Goal: Transaction & Acquisition: Purchase product/service

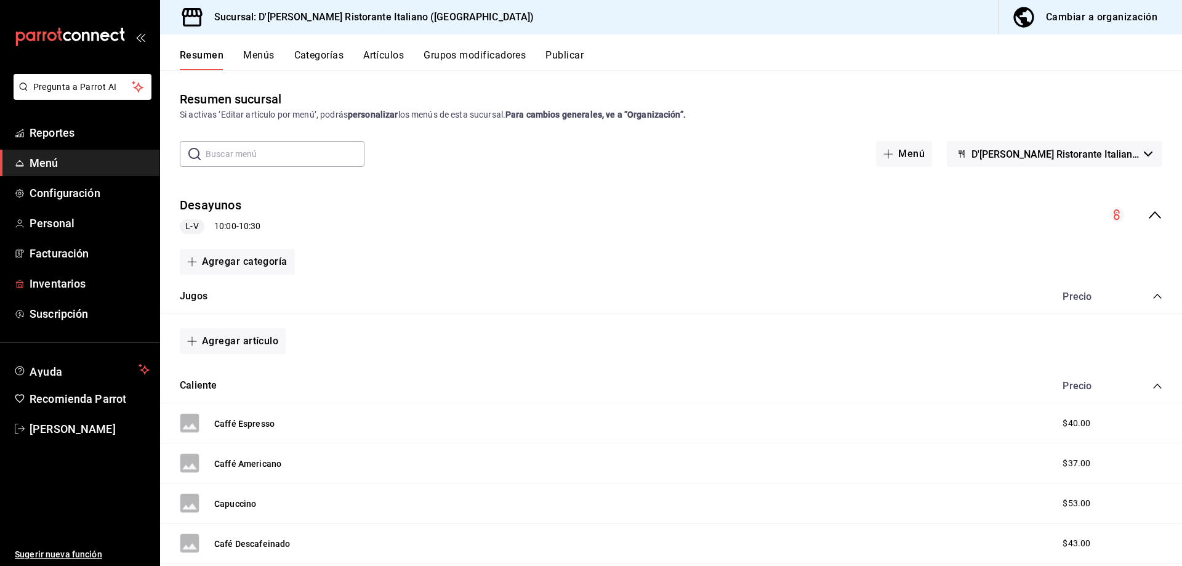
drag, startPoint x: 50, startPoint y: 286, endPoint x: 234, endPoint y: 229, distance: 192.7
click at [50, 286] on span "Inventarios" at bounding box center [90, 283] width 120 height 17
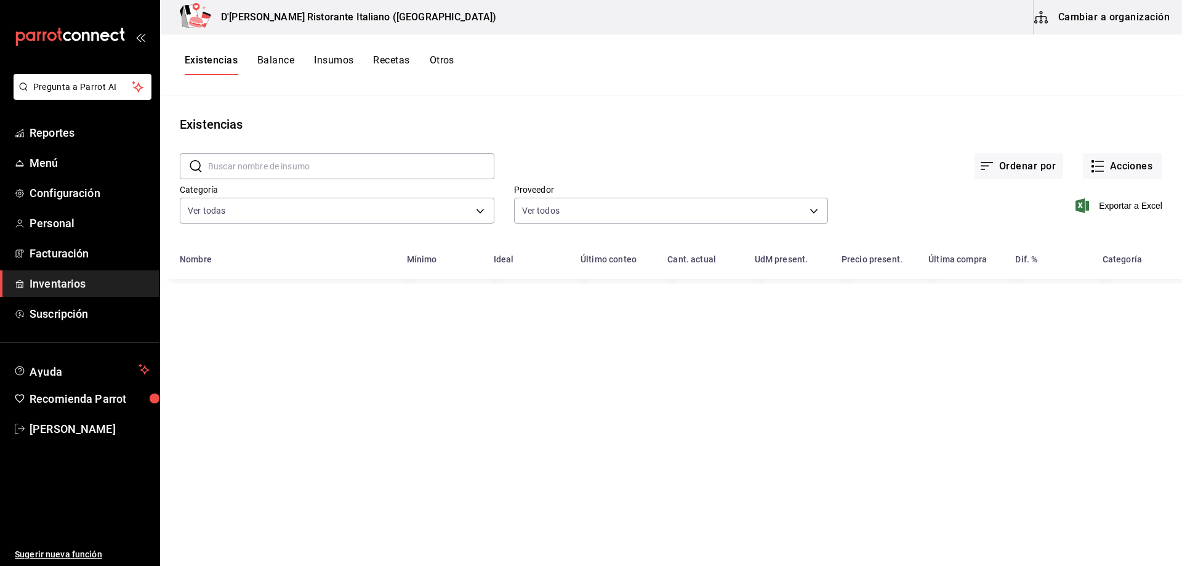
click at [348, 164] on input "text" at bounding box center [351, 166] width 286 height 25
type input "choriz"
click at [1096, 167] on icon "button" at bounding box center [1097, 166] width 15 height 15
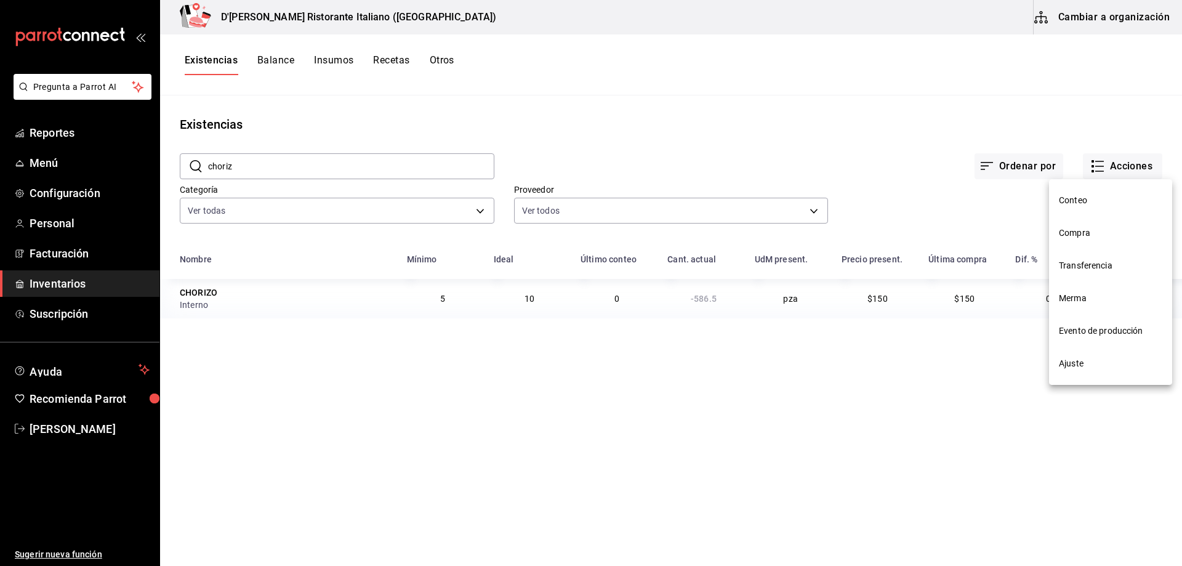
click at [1064, 360] on span "Ajuste" at bounding box center [1110, 363] width 103 height 13
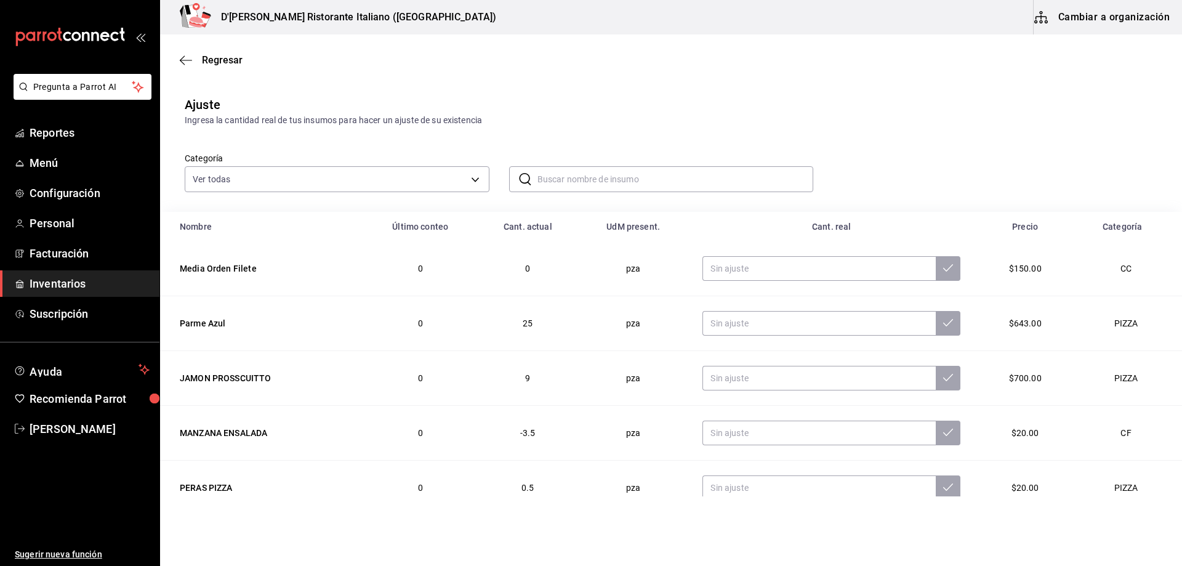
click at [571, 177] on input "text" at bounding box center [675, 179] width 276 height 25
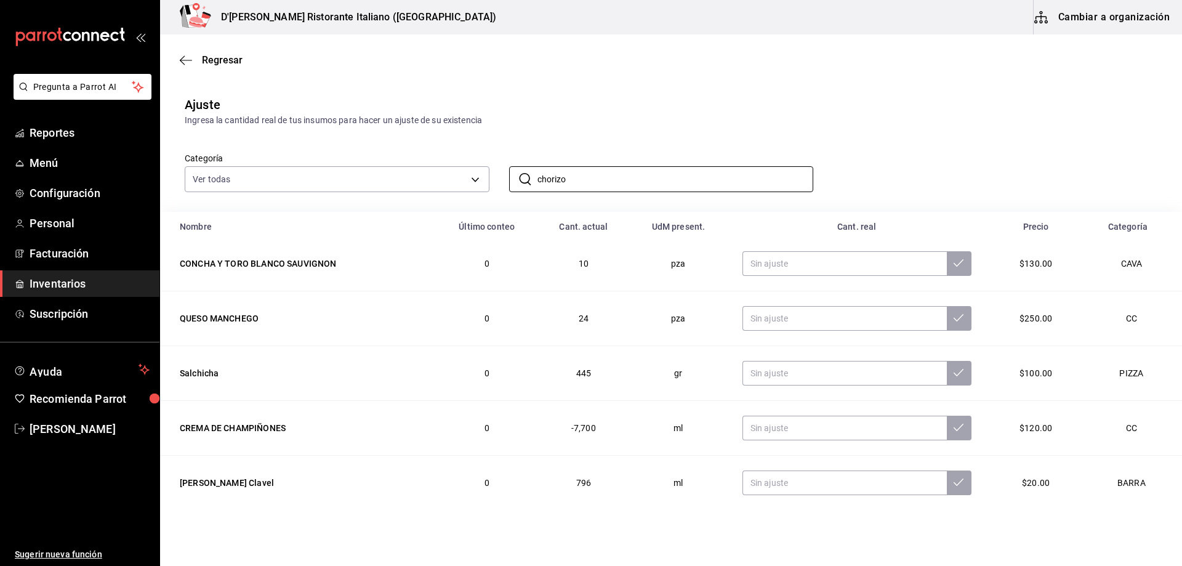
scroll to position [123, 0]
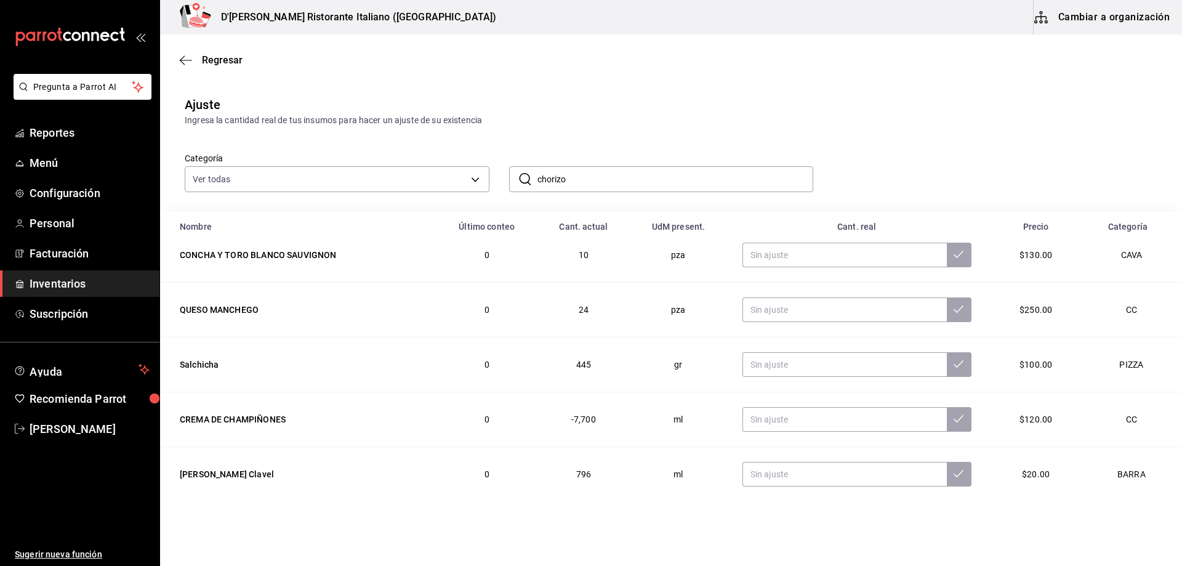
click at [871, 159] on div "Categoría Ver todas a767d614-044e-4282-96a7-b6725af30640,e73509e5-2594-4467-97f…" at bounding box center [651, 159] width 972 height 65
click at [844, 173] on div "Categoría Ver todas a767d614-044e-4282-96a7-b6725af30640,e73509e5-2594-4467-97f…" at bounding box center [651, 159] width 972 height 65
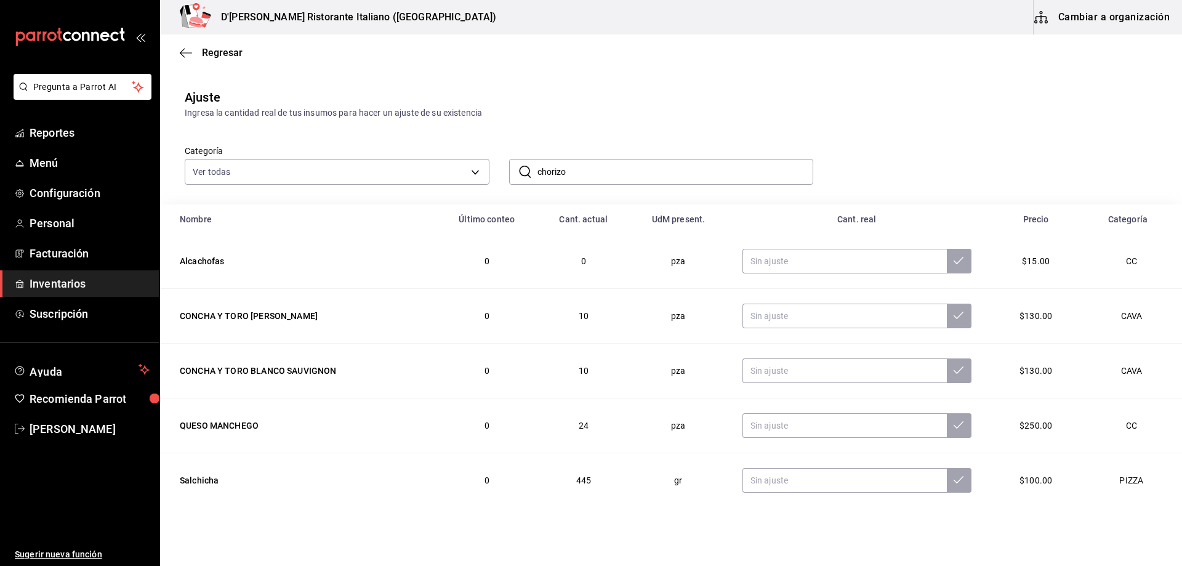
scroll to position [0, 0]
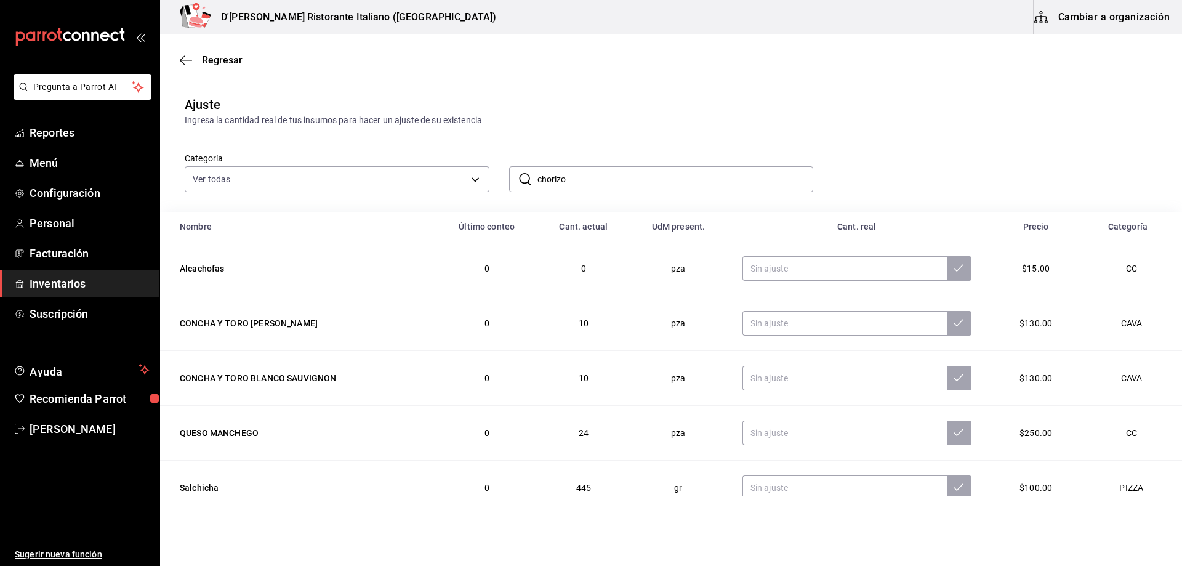
click at [686, 150] on div "​ chorizo ​" at bounding box center [651, 169] width 324 height 46
click at [596, 178] on input "chorizo" at bounding box center [675, 179] width 276 height 25
click at [865, 174] on div "Categoría Ver todas a767d614-044e-4282-96a7-b6725af30640,e73509e5-2594-4467-97f…" at bounding box center [651, 159] width 972 height 65
click at [843, 172] on div "Categoría Ver todas a767d614-044e-4282-96a7-b6725af30640,e73509e5-2594-4467-97f…" at bounding box center [651, 159] width 972 height 65
click at [780, 175] on input "chorizo" at bounding box center [675, 179] width 276 height 25
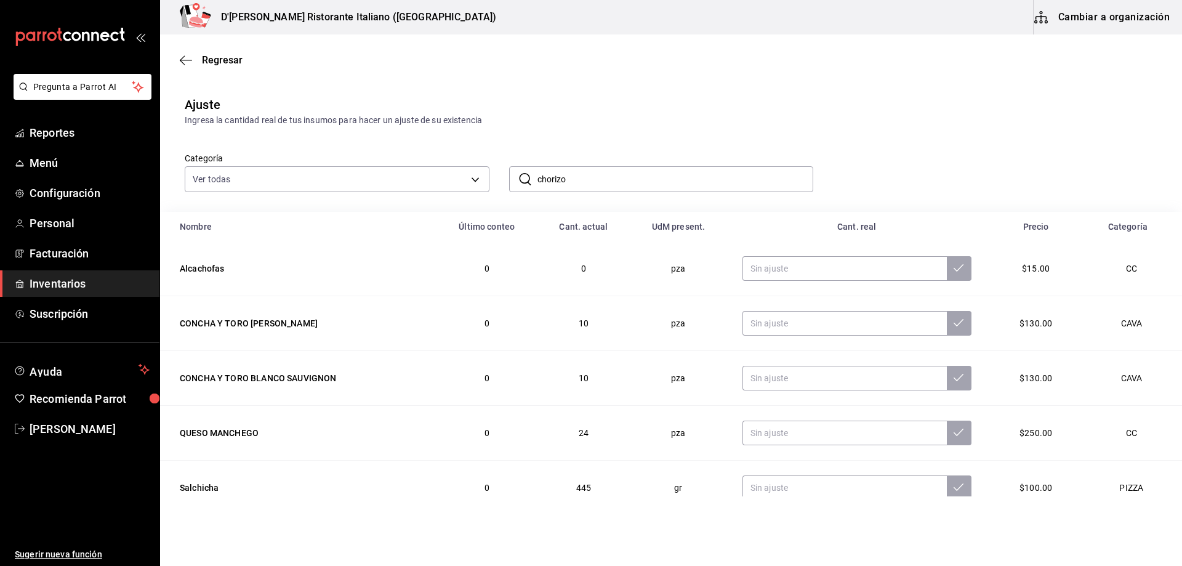
click at [780, 175] on input "chorizo" at bounding box center [675, 179] width 276 height 25
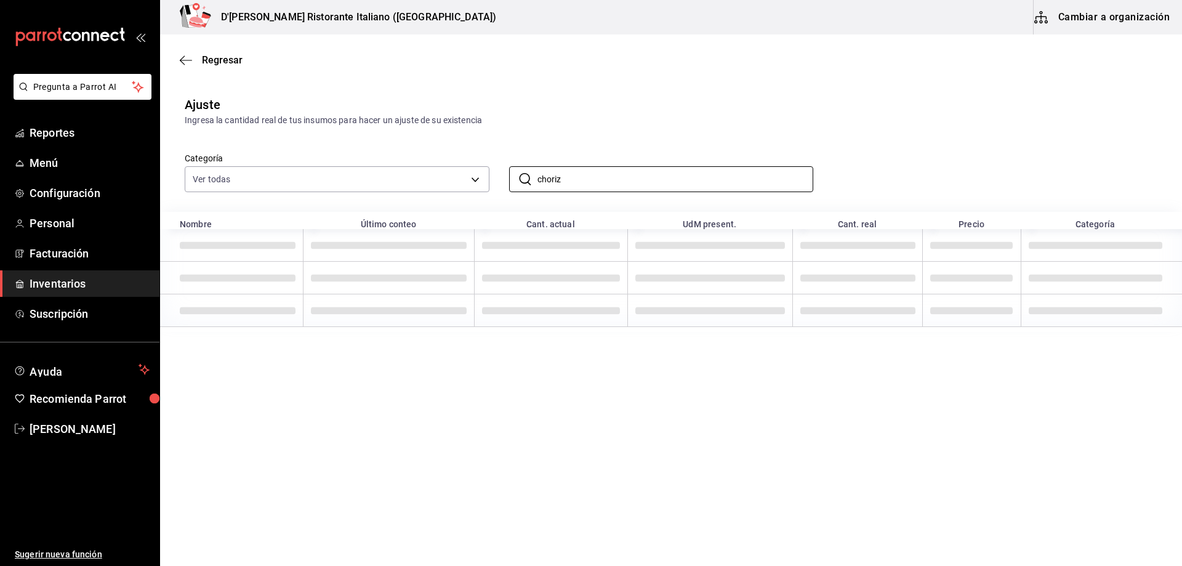
type input "choriz"
click at [849, 187] on div "Categoría Ver todas a767d614-044e-4282-96a7-b6725af30640,e73509e5-2594-4467-97f…" at bounding box center [651, 159] width 972 height 65
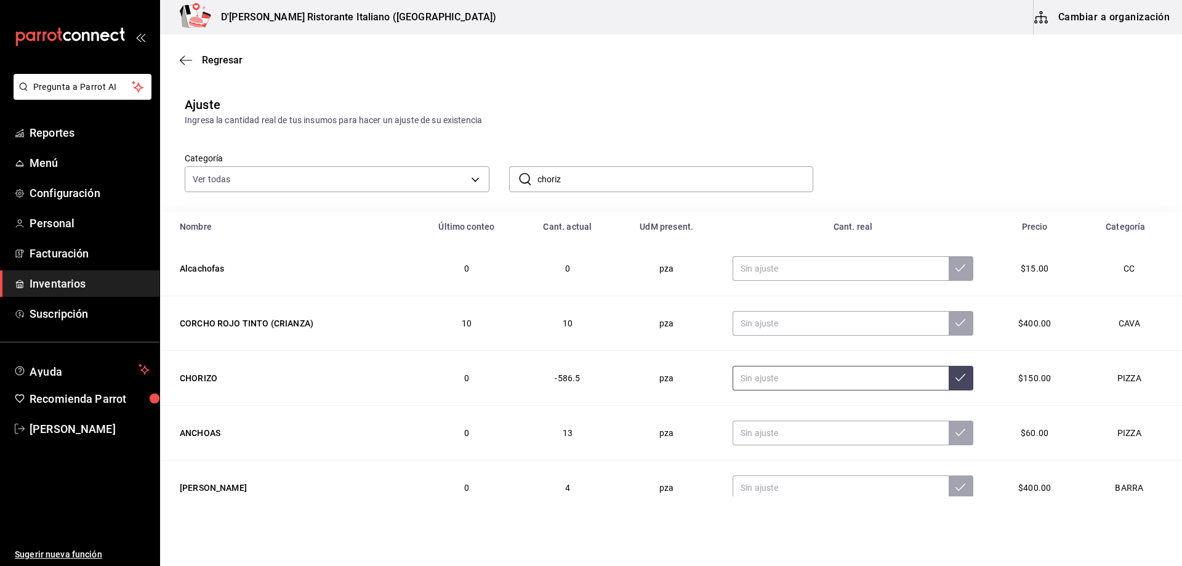
click at [756, 375] on input "text" at bounding box center [839, 378] width 215 height 25
type input "13.00"
click at [951, 386] on button at bounding box center [960, 378] width 25 height 25
click at [56, 279] on span "Inventarios" at bounding box center [90, 283] width 120 height 17
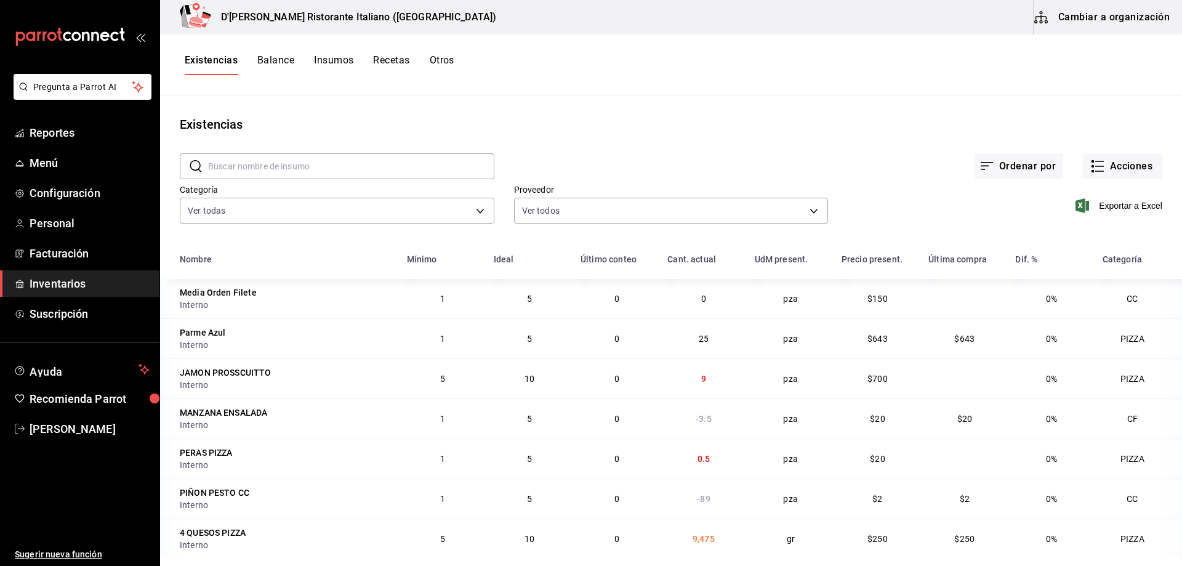
click at [1107, 21] on button "Cambiar a organización" at bounding box center [1102, 17] width 138 height 34
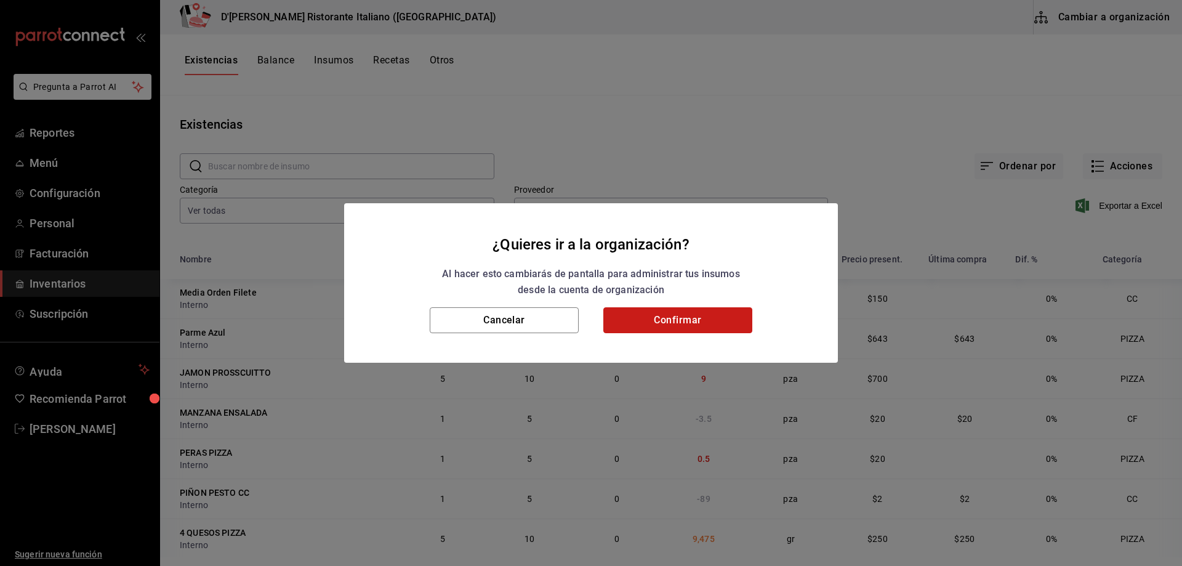
click at [680, 324] on button "Confirmar" at bounding box center [677, 320] width 149 height 26
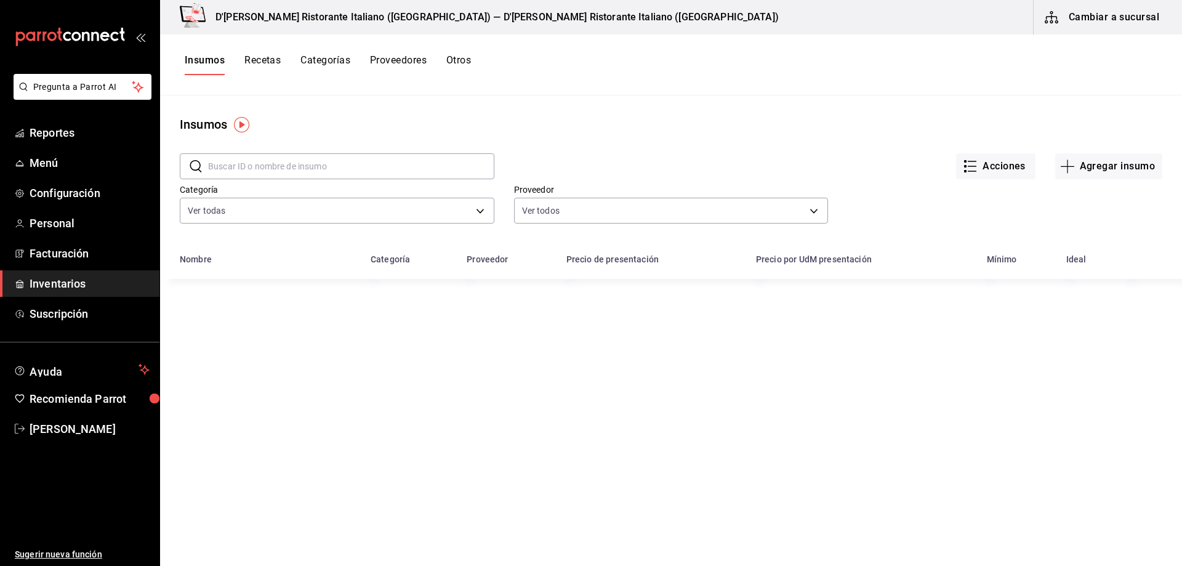
click at [270, 58] on button "Recetas" at bounding box center [262, 64] width 36 height 21
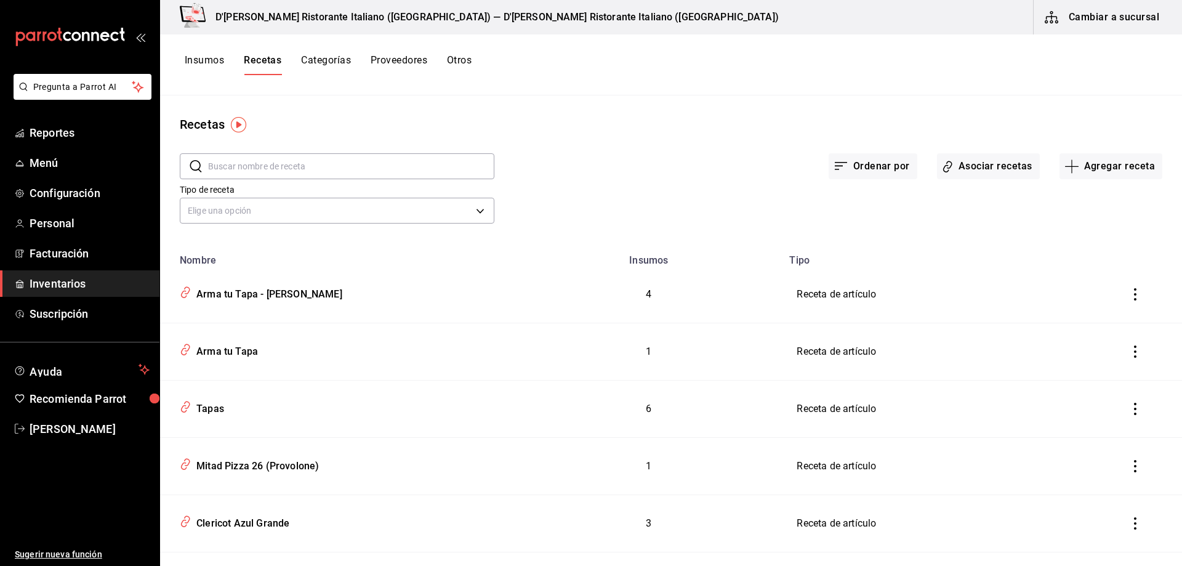
click at [306, 167] on input "text" at bounding box center [351, 166] width 286 height 25
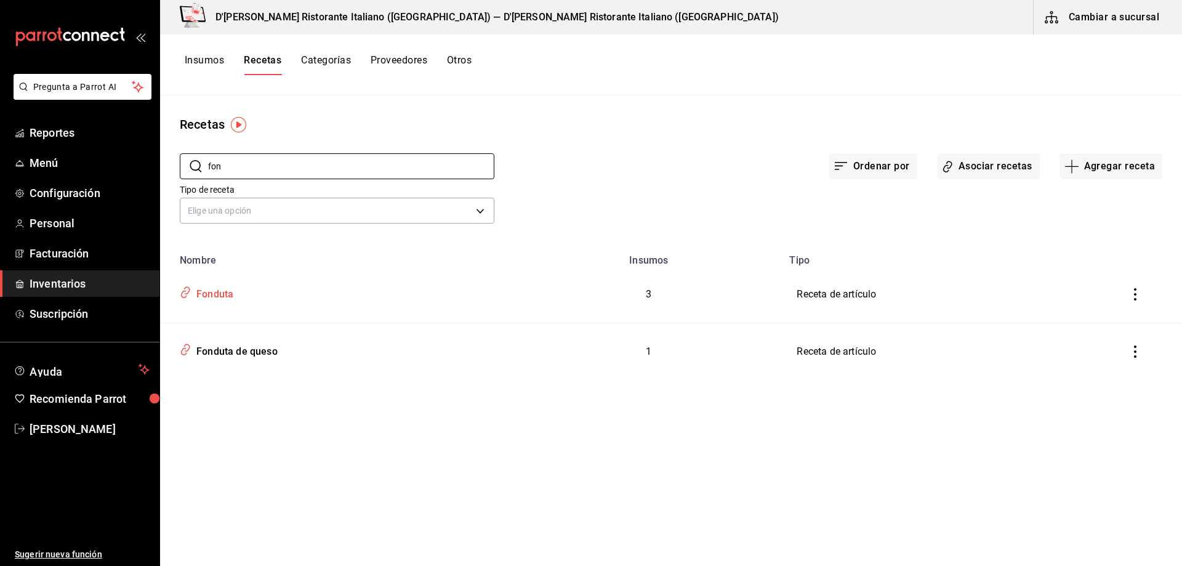
type input "fon"
click at [225, 297] on div "Fonduta" at bounding box center [212, 291] width 42 height 19
type input "Fonduta"
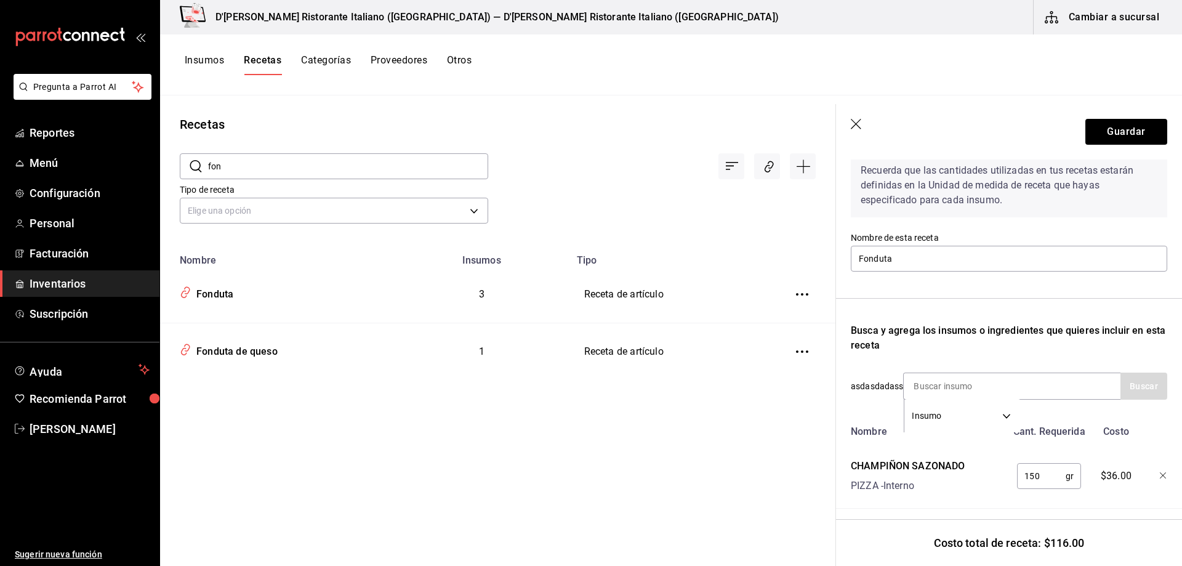
scroll to position [185, 0]
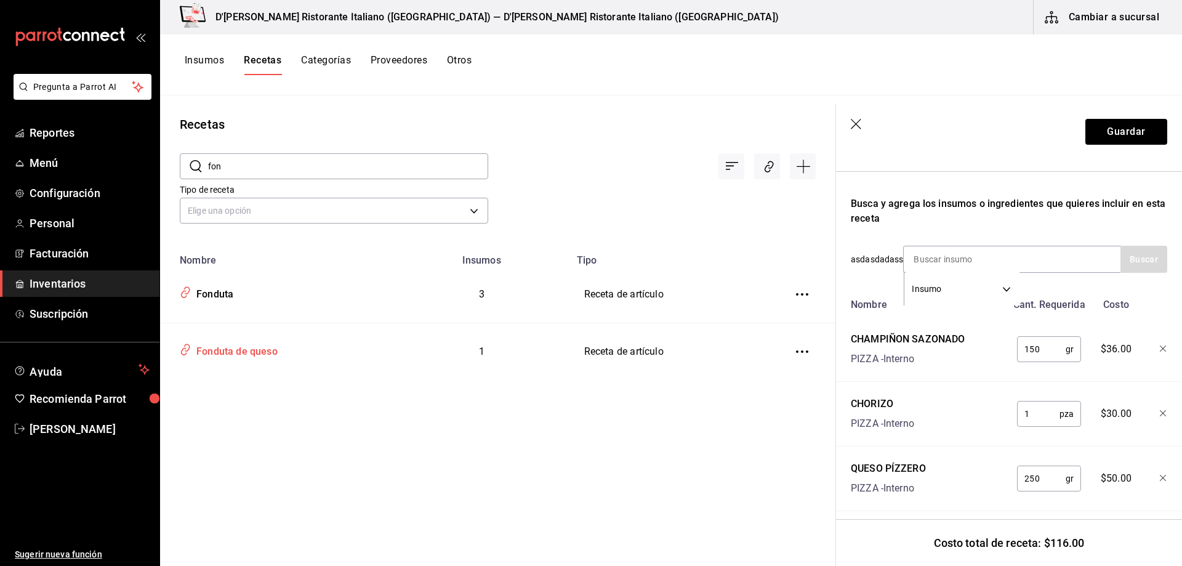
click at [264, 351] on div "Fonduta de queso" at bounding box center [234, 349] width 86 height 19
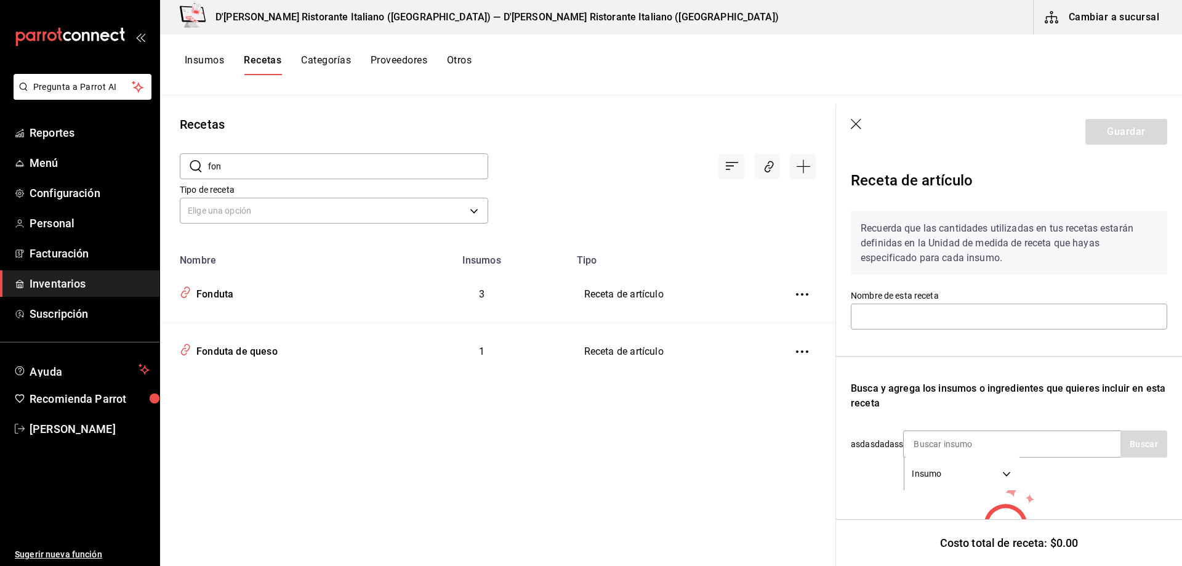
type input "Fonduta de queso"
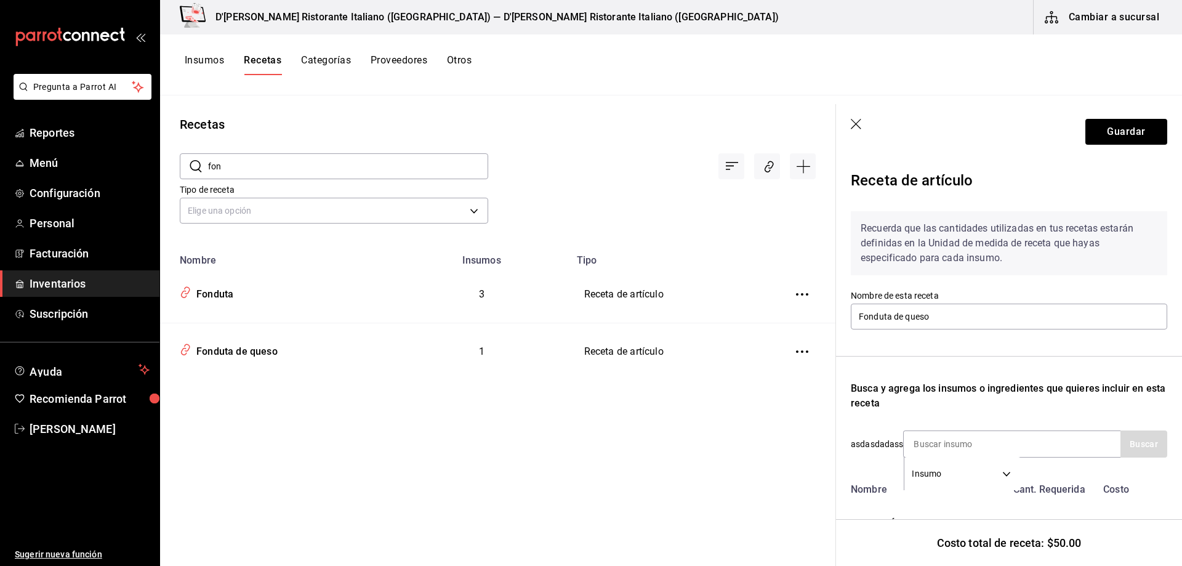
scroll to position [74, 0]
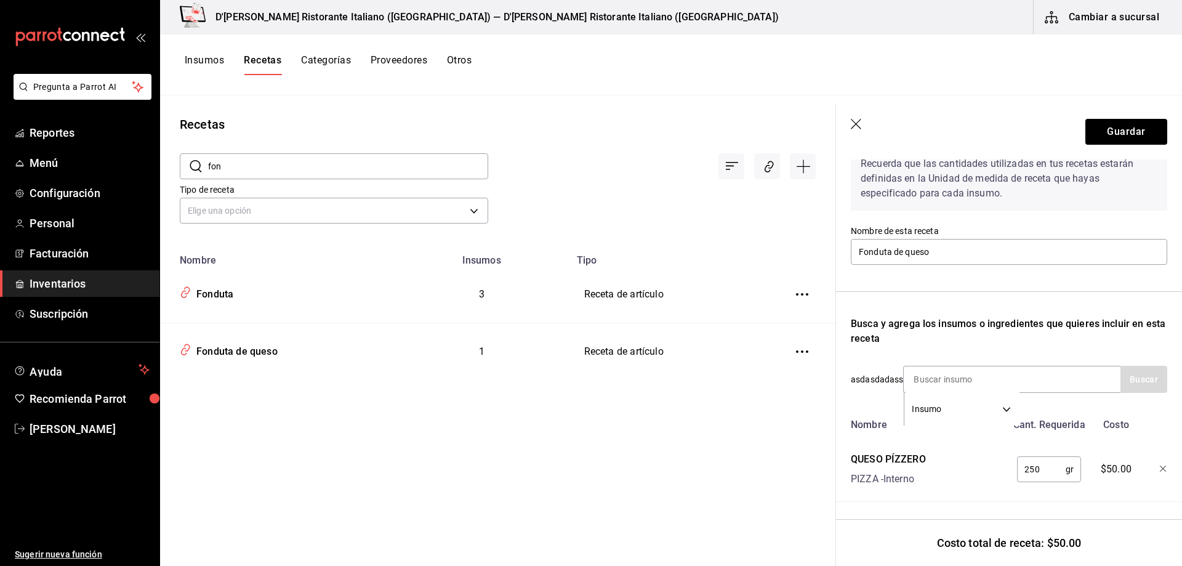
click at [271, 165] on input "fon" at bounding box center [348, 166] width 280 height 25
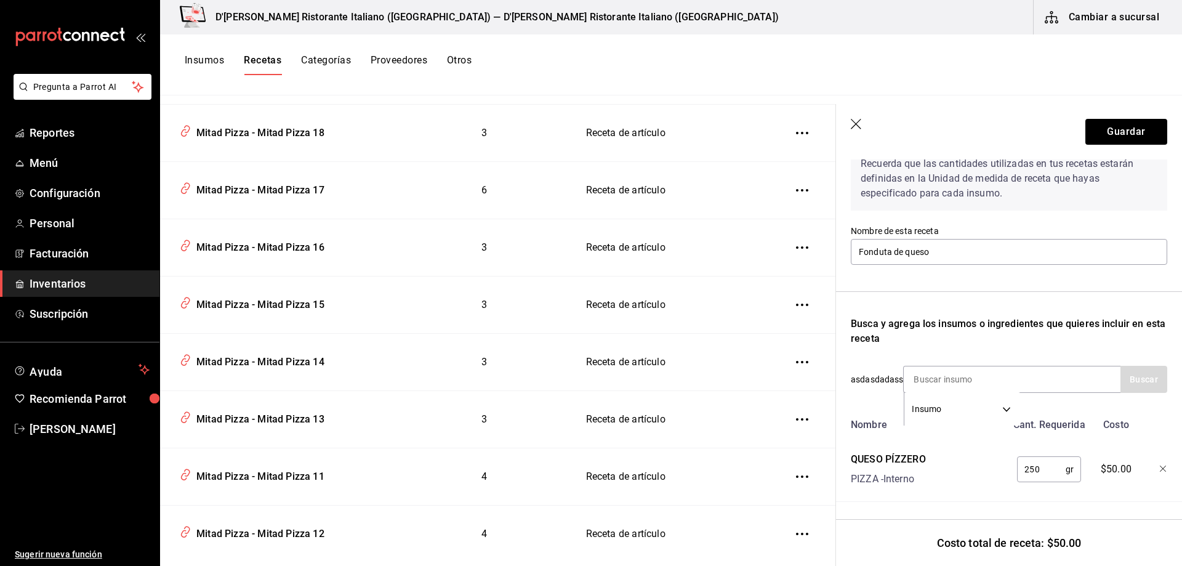
scroll to position [985, 0]
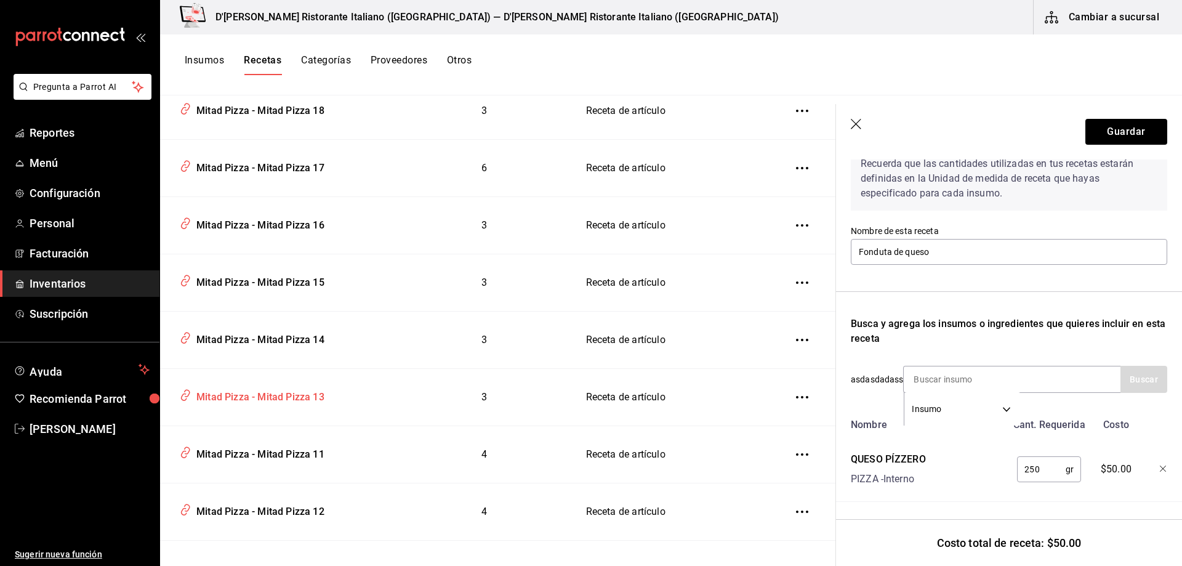
type input "pizza"
click at [289, 400] on div "Mitad Pizza - Mitad Pizza 13" at bounding box center [257, 394] width 133 height 19
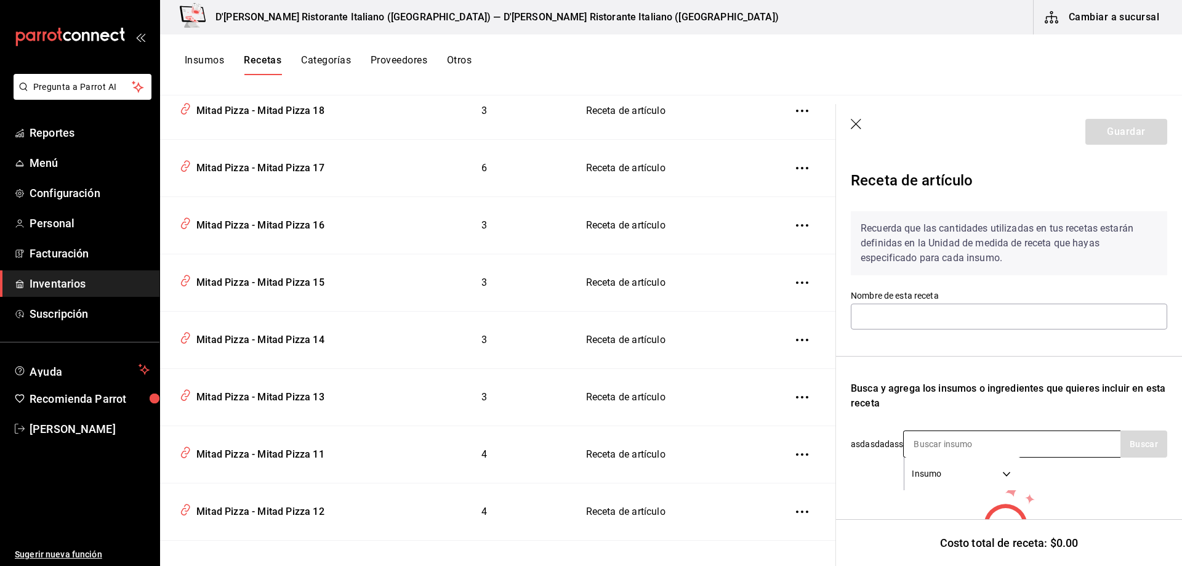
type input "Mitad Pizza - Mitad Pizza 13"
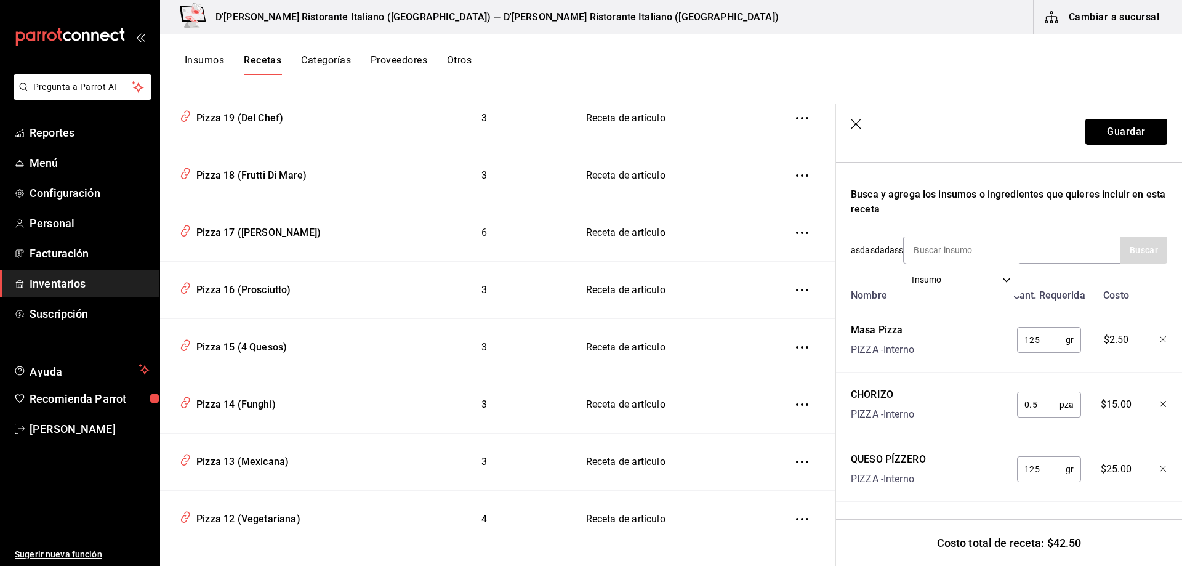
scroll to position [1908, 0]
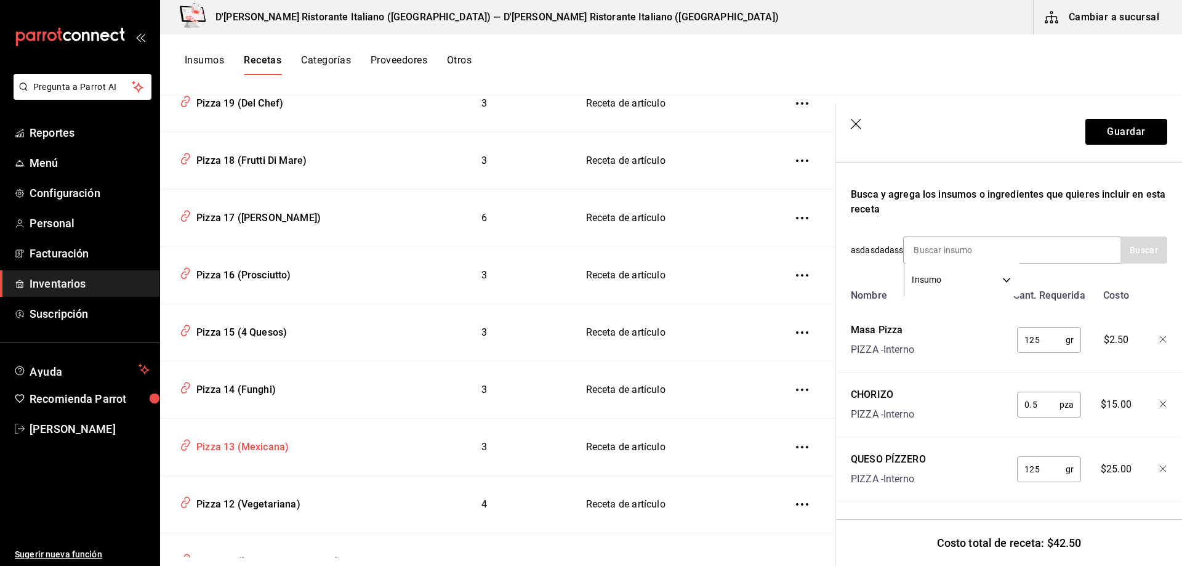
click at [268, 443] on div "Pizza 13 (Mexicana)" at bounding box center [239, 444] width 97 height 19
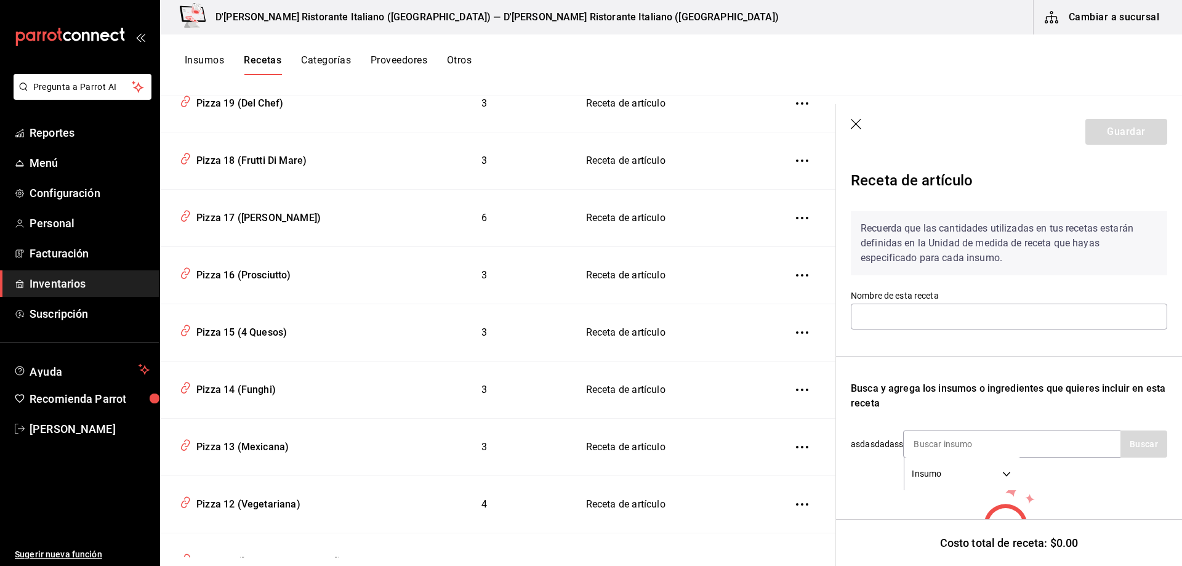
type input "Pizza 13 (Mexicana)"
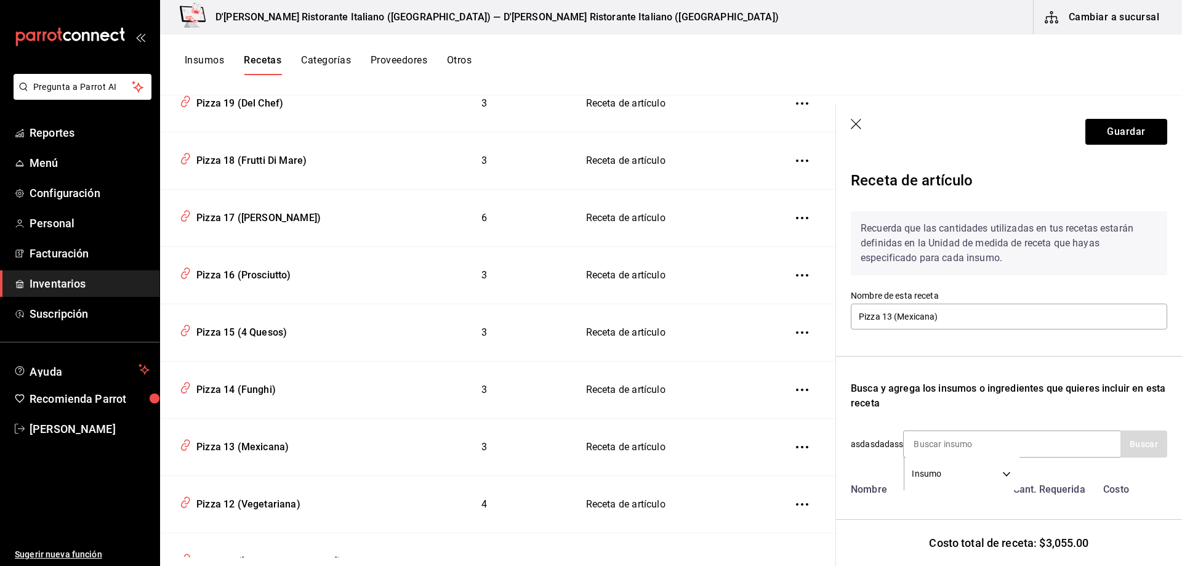
scroll to position [203, 0]
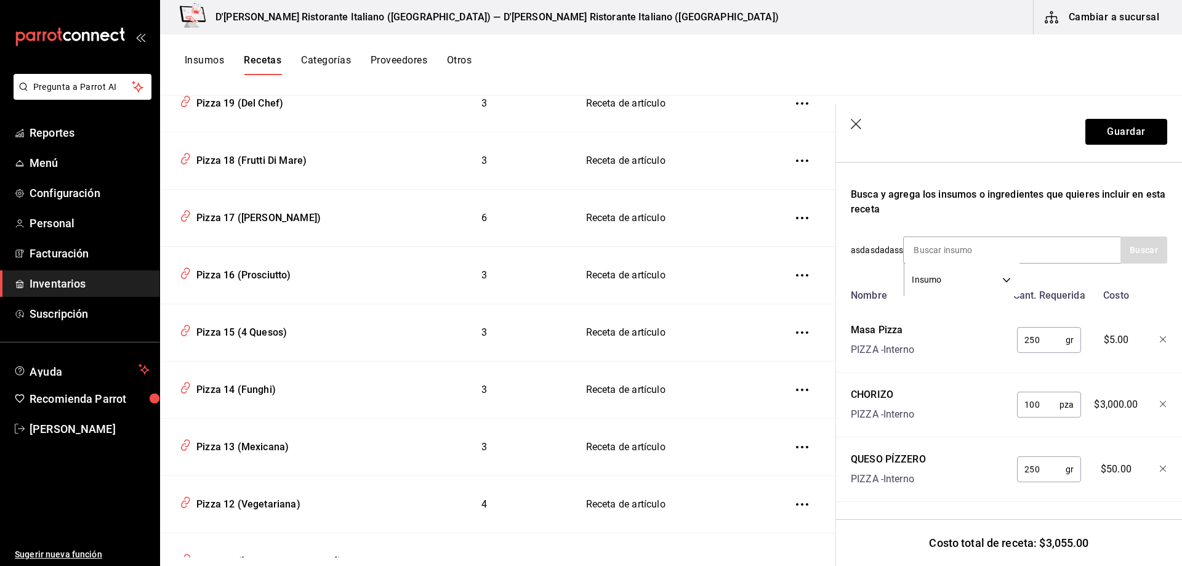
click at [1046, 395] on input "100" at bounding box center [1038, 404] width 42 height 25
type input "1"
click at [949, 368] on div "Nombre Cant. Requerida Costo Masa Pizza PIZZA - Interno 250 gr ​ $5.00 CHORIZO …" at bounding box center [1009, 392] width 316 height 218
click at [959, 398] on div "CHORIZO PIZZA - Interno" at bounding box center [926, 401] width 161 height 39
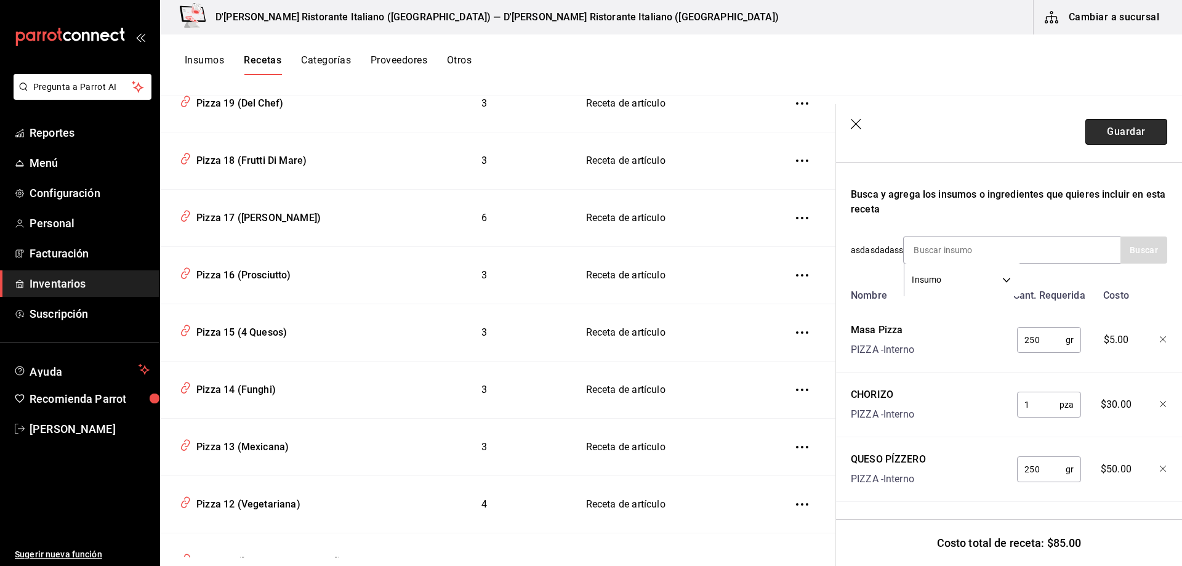
click at [1123, 134] on button "Guardar" at bounding box center [1126, 132] width 82 height 26
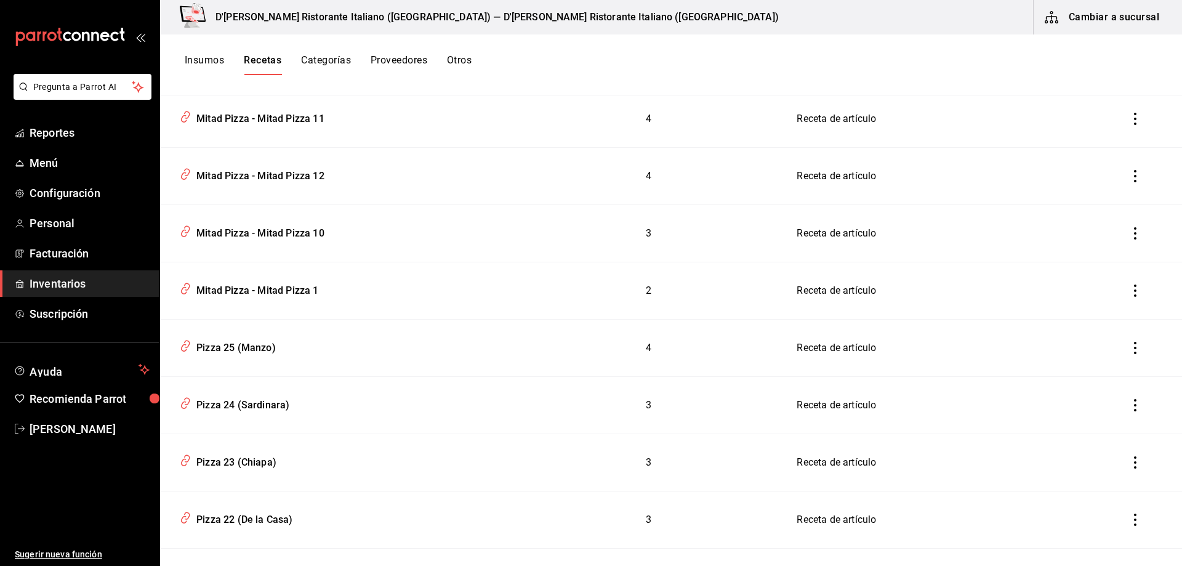
scroll to position [1292, 0]
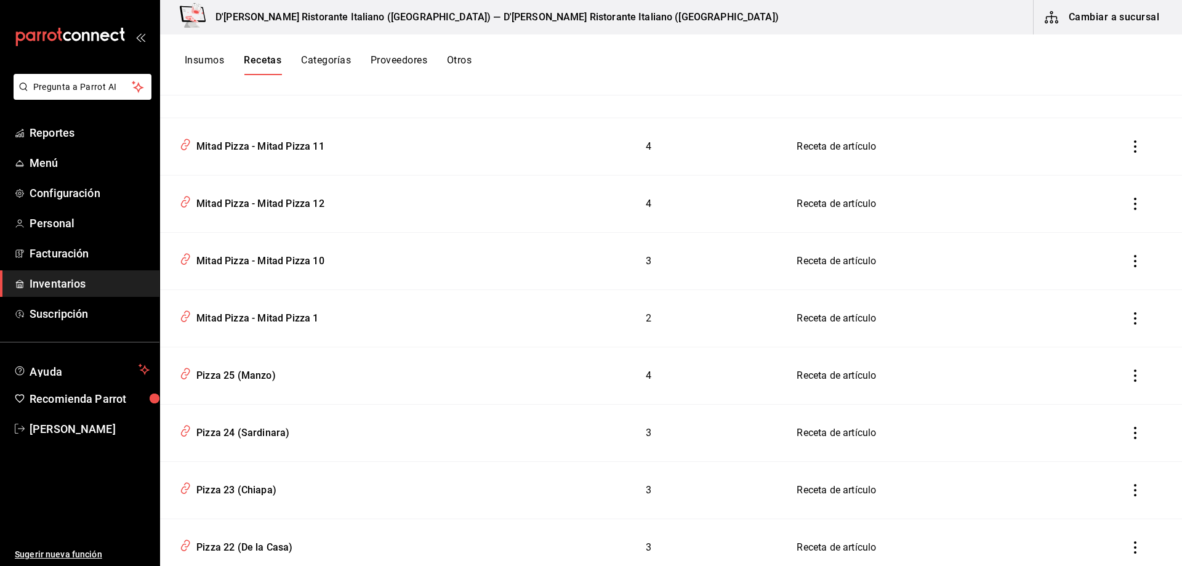
click at [53, 281] on span "Inventarios" at bounding box center [90, 283] width 120 height 17
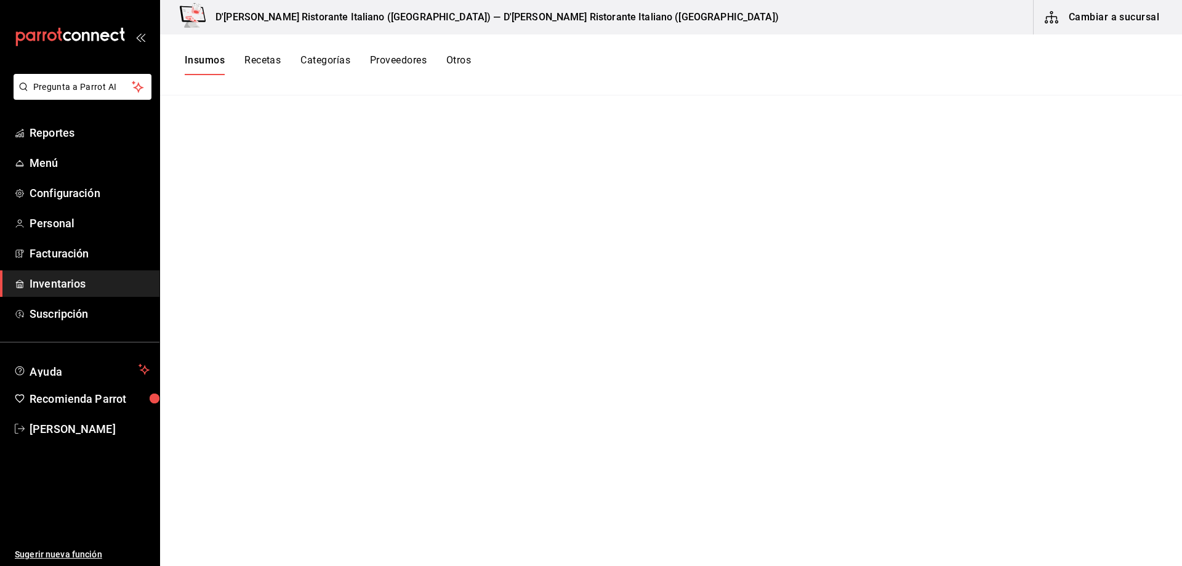
click at [1115, 20] on button "Cambiar a sucursal" at bounding box center [1102, 17] width 138 height 34
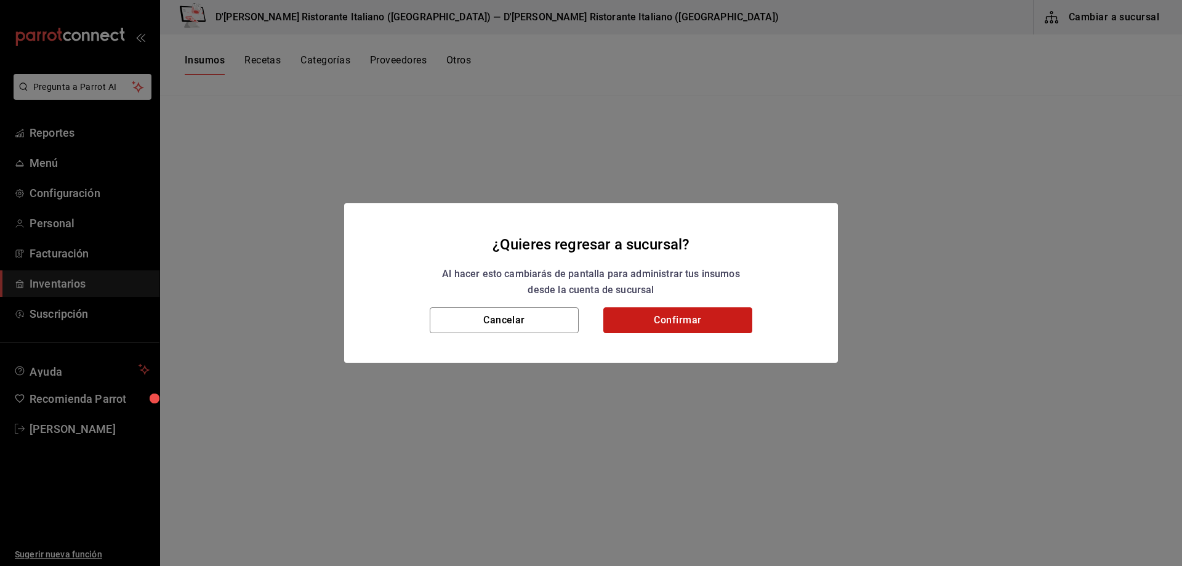
click at [679, 318] on button "Confirmar" at bounding box center [677, 320] width 149 height 26
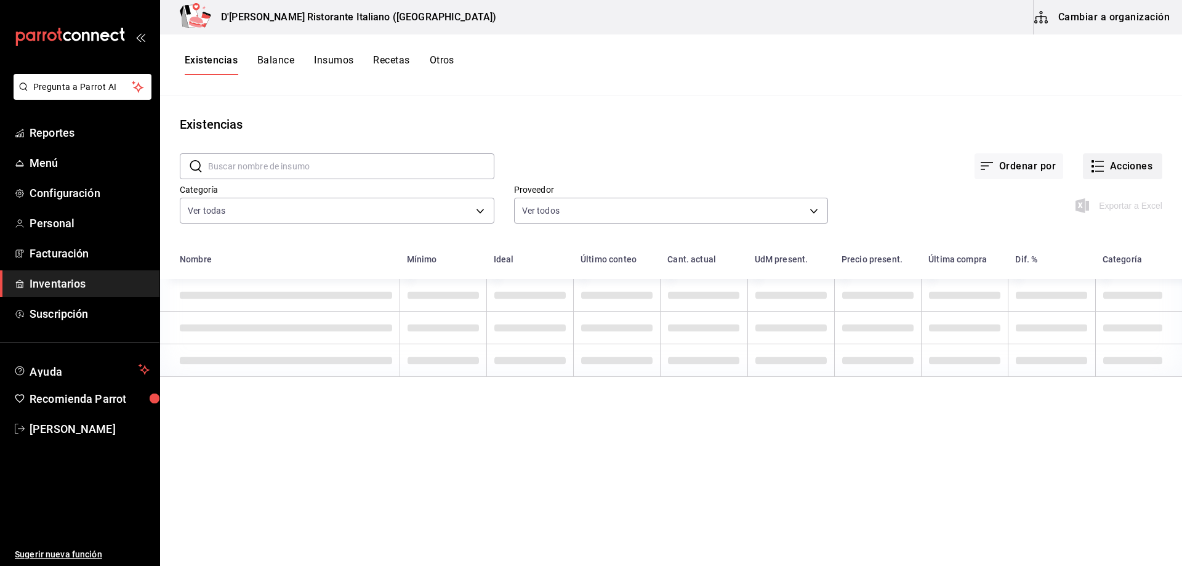
click at [1099, 169] on button "Acciones" at bounding box center [1122, 166] width 79 height 26
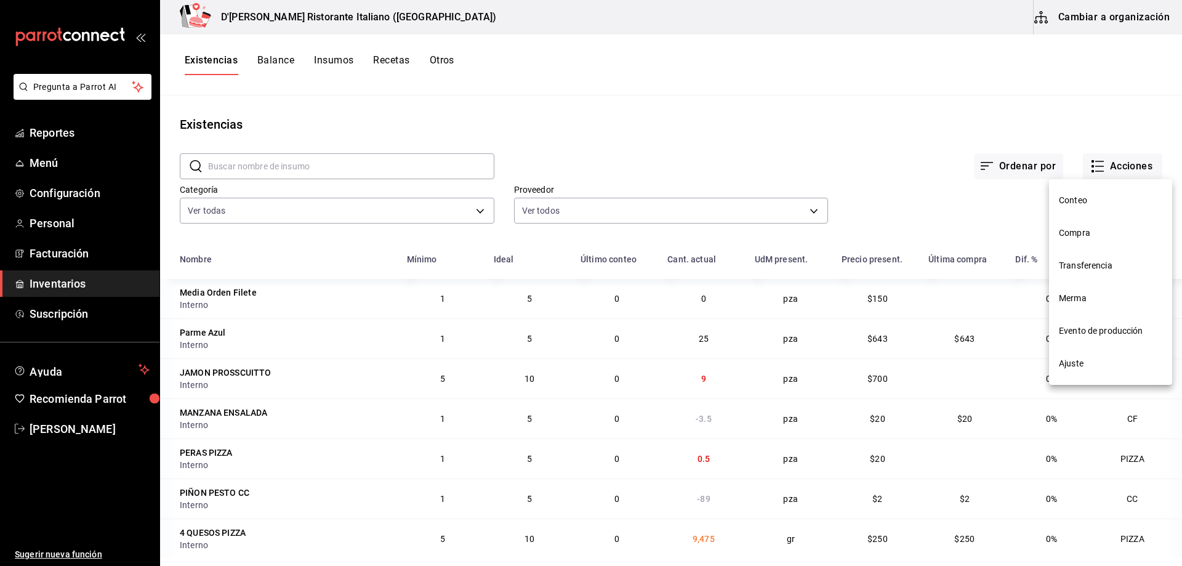
click at [1086, 234] on span "Compra" at bounding box center [1110, 232] width 103 height 13
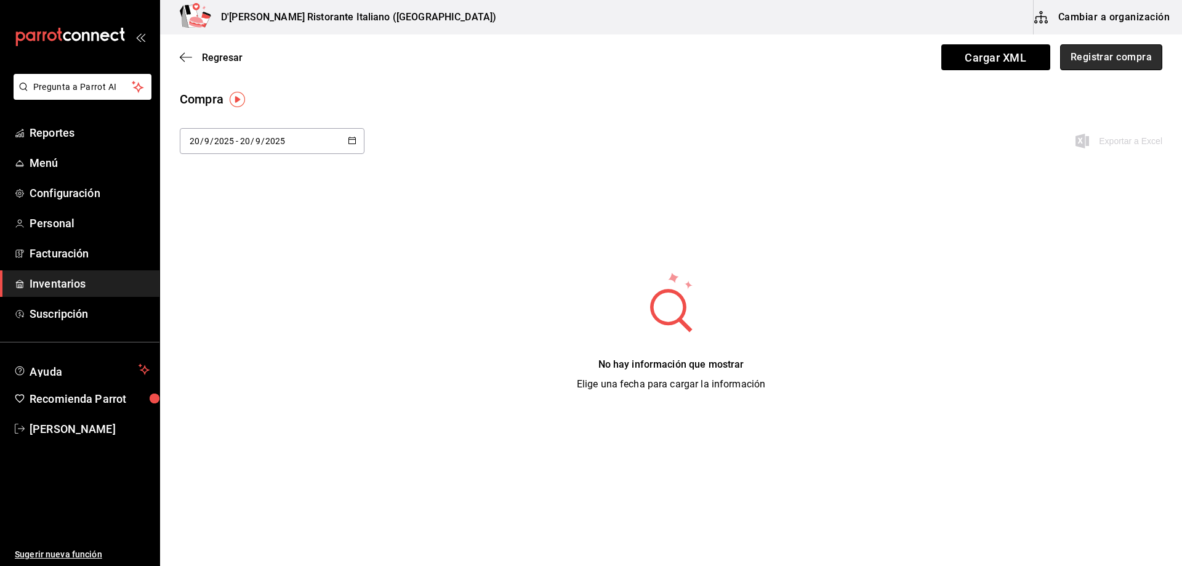
click at [1092, 56] on button "Registrar compra" at bounding box center [1111, 57] width 102 height 26
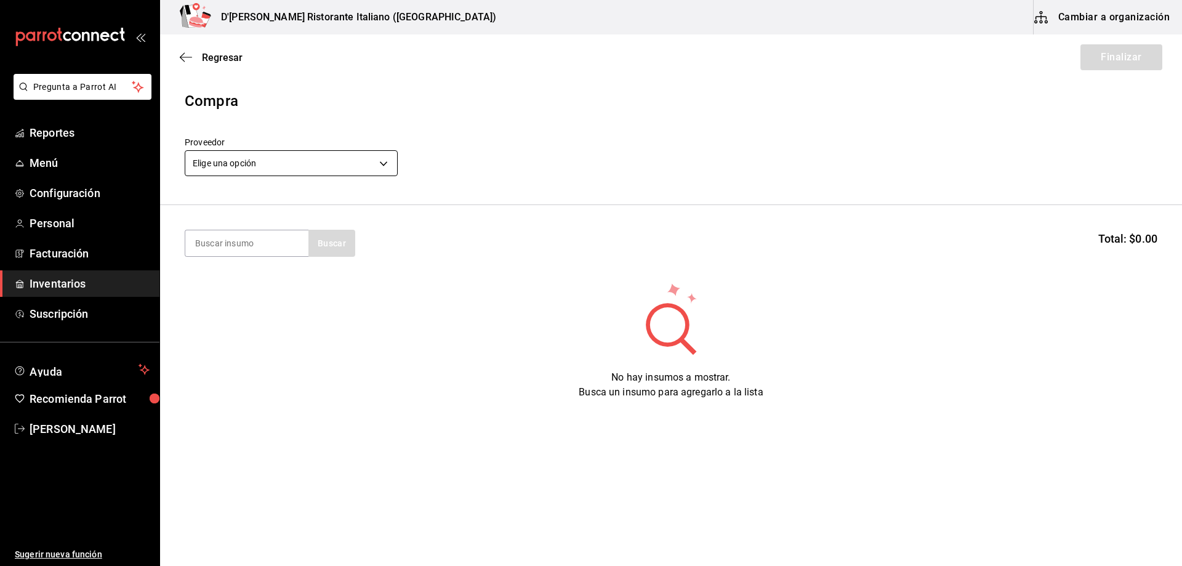
click at [266, 165] on body "Pregunta a Parrot AI Reportes Menú Configuración Personal Facturación Inventari…" at bounding box center [591, 248] width 1182 height 496
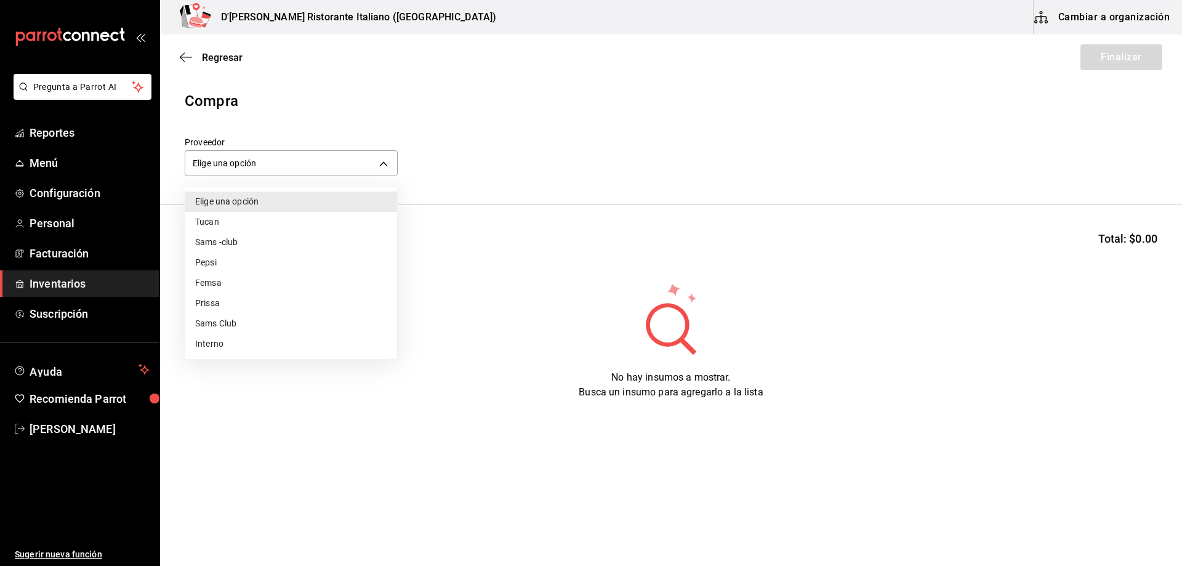
click at [213, 339] on li "Interno" at bounding box center [291, 344] width 212 height 20
type input "c6a919a6-4d7b-41a0-912d-64ff516ea06c"
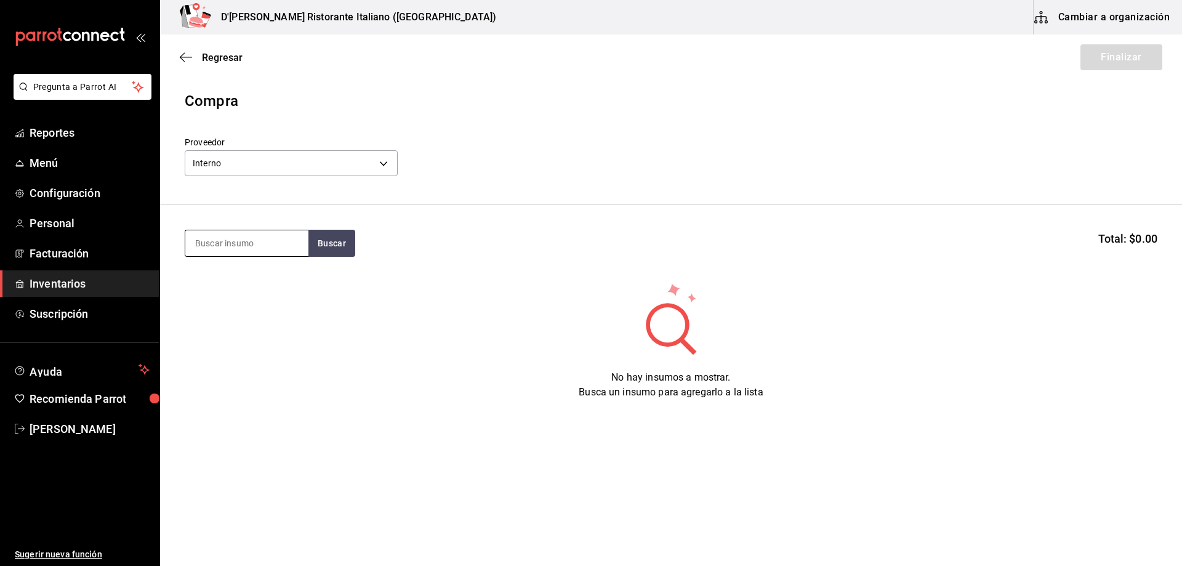
click at [224, 241] on input at bounding box center [246, 243] width 123 height 26
type input "sugo"
click at [330, 246] on button "Buscar" at bounding box center [331, 243] width 47 height 27
click at [276, 292] on div "SALSA SUGO CC - Interno" at bounding box center [246, 285] width 123 height 47
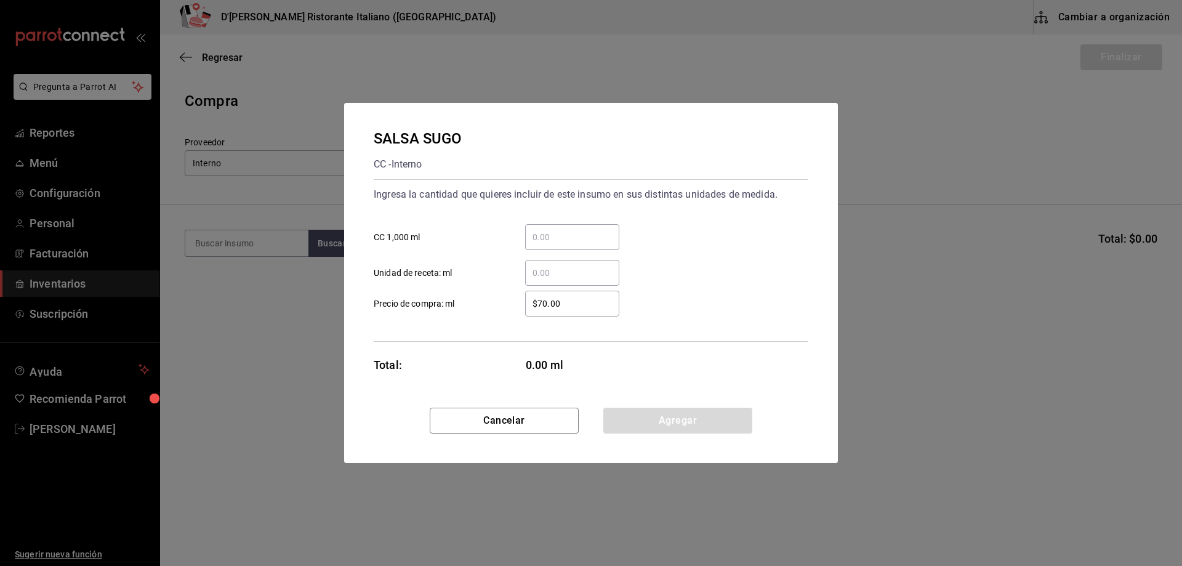
click at [547, 237] on input "​ CC 1,000 ml" at bounding box center [572, 237] width 94 height 15
type input "18"
click at [679, 376] on div "SALSA SUGO CC - Interno Ingresa la cantidad que quieres incluir de este insumo …" at bounding box center [591, 255] width 494 height 305
click at [689, 426] on button "Agregar" at bounding box center [677, 420] width 149 height 26
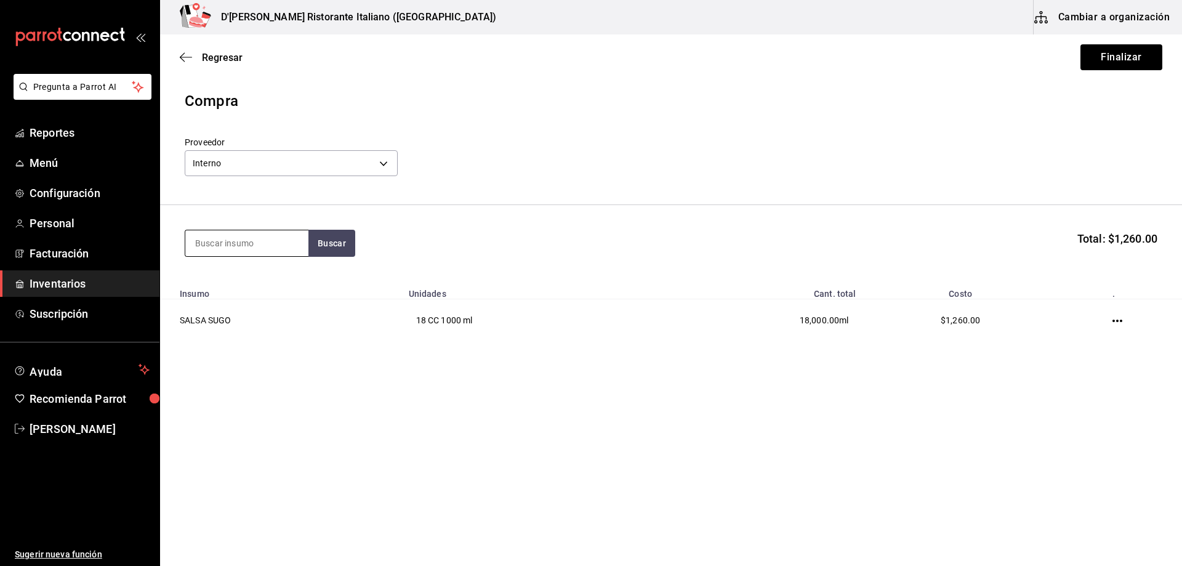
click at [258, 242] on input at bounding box center [246, 243] width 123 height 26
type input "champi"
click at [334, 244] on button "Buscar" at bounding box center [331, 243] width 47 height 27
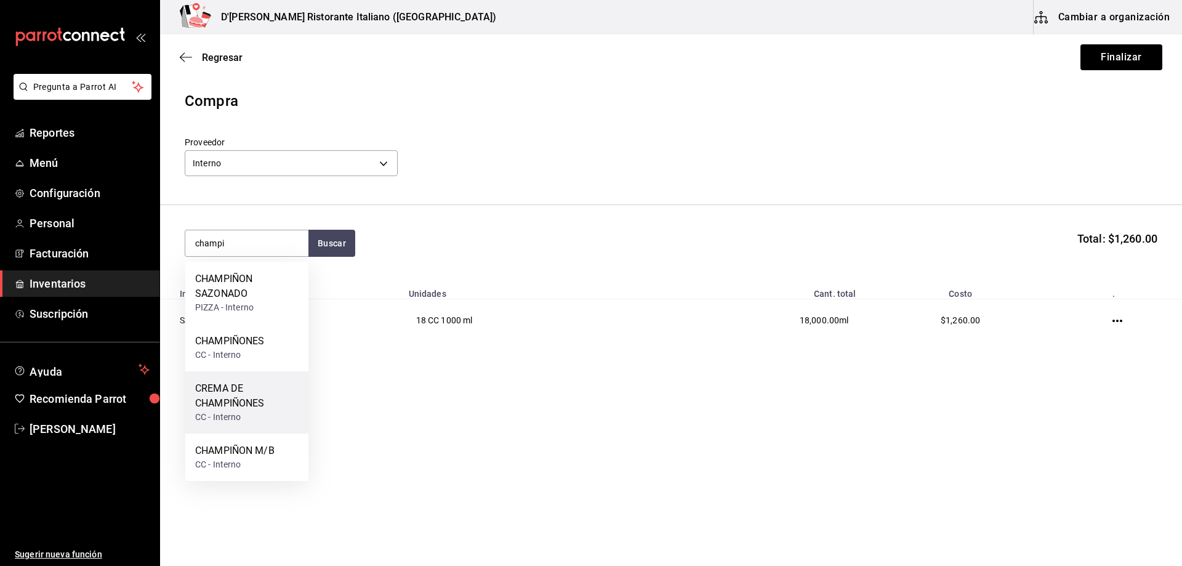
click at [262, 396] on div "CREMA DE CHAMPIÑONES" at bounding box center [246, 396] width 103 height 30
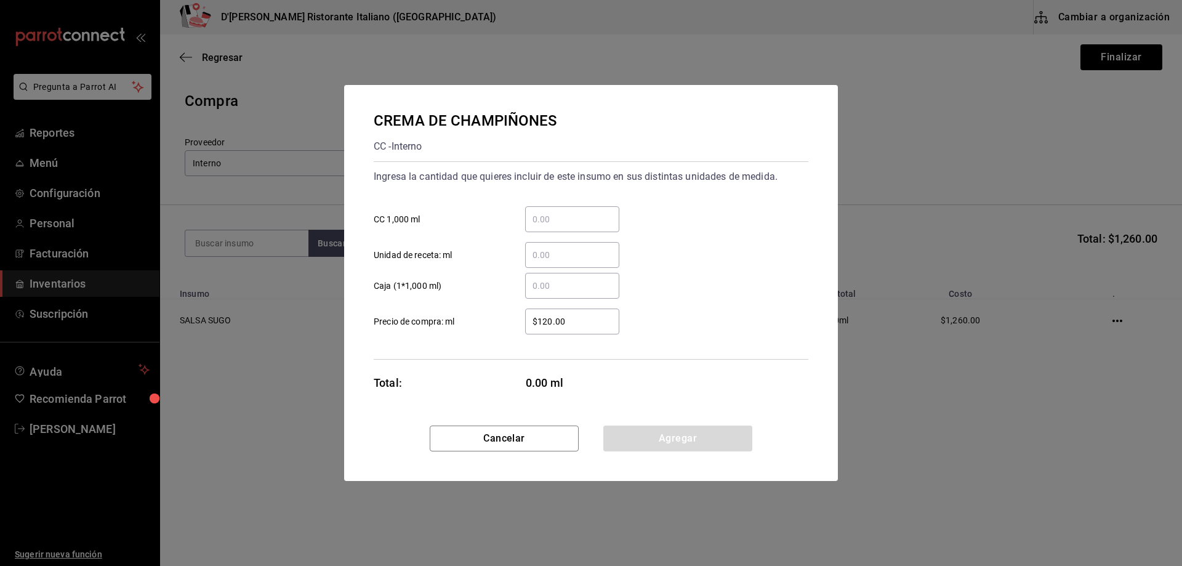
click at [583, 224] on input "​ CC 1,000 ml" at bounding box center [572, 219] width 94 height 15
type input "5"
click at [650, 435] on button "Agregar" at bounding box center [677, 438] width 149 height 26
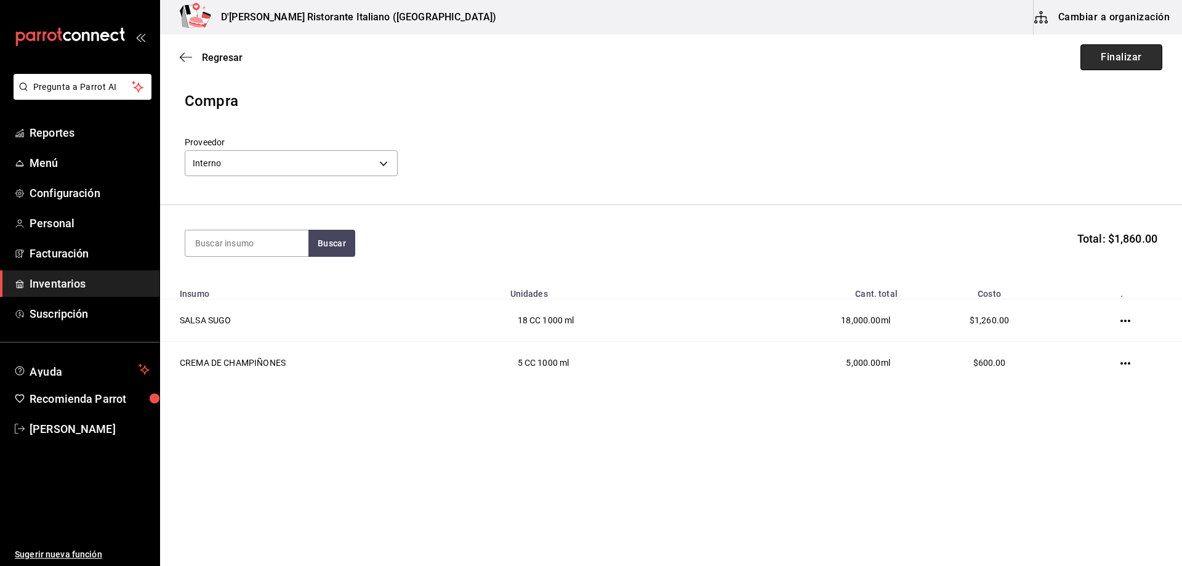
click at [1115, 60] on button "Finalizar" at bounding box center [1121, 57] width 82 height 26
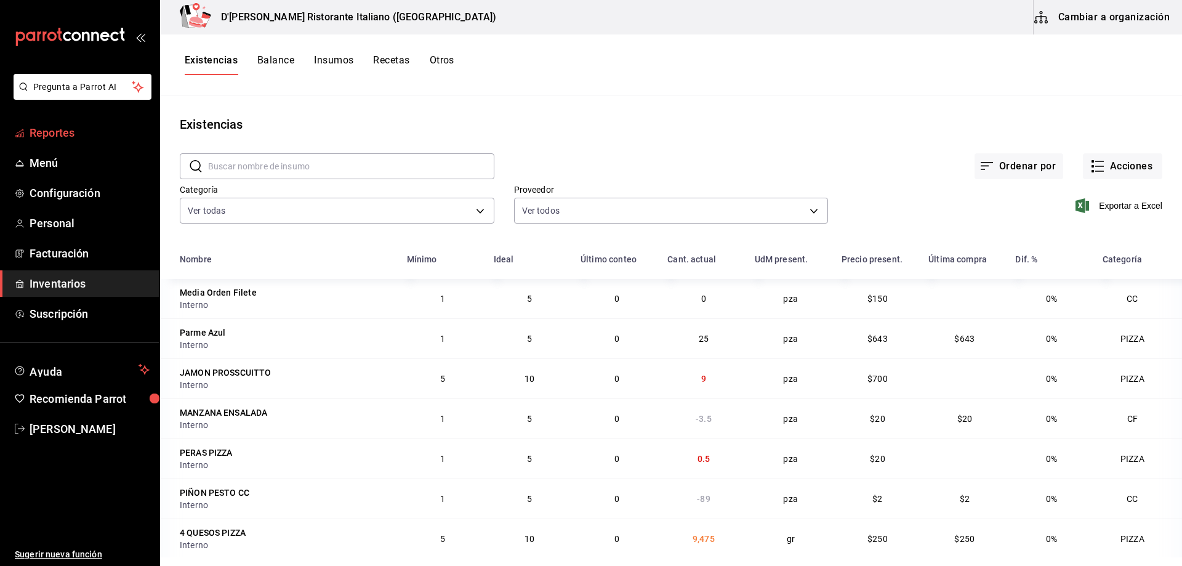
click at [58, 135] on span "Reportes" at bounding box center [90, 132] width 120 height 17
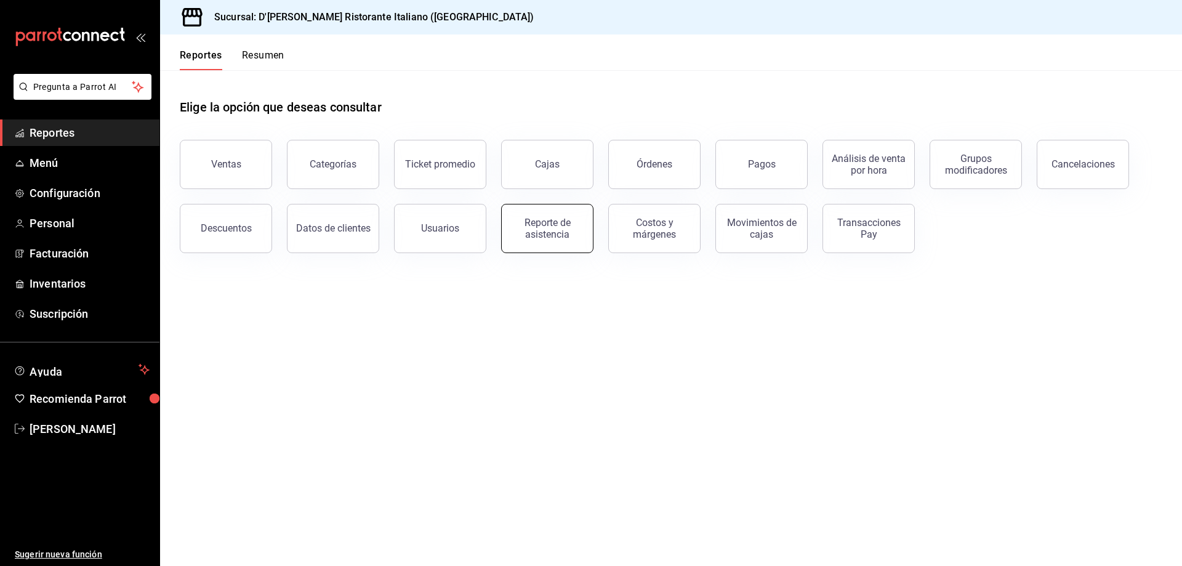
click at [555, 230] on div "Reporte de asistencia" at bounding box center [547, 228] width 76 height 23
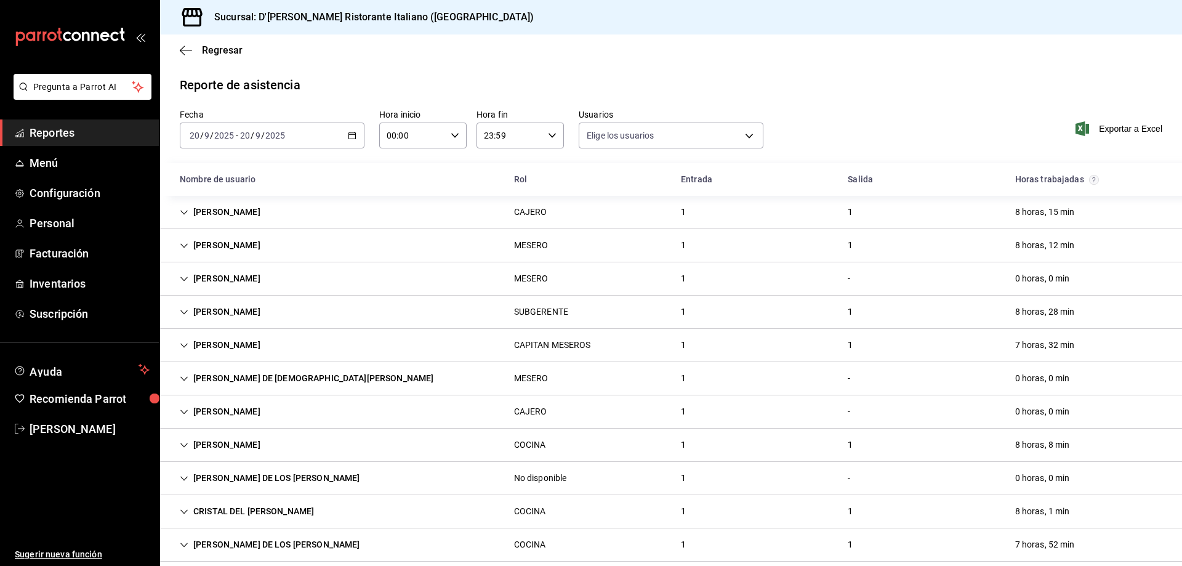
type input "fbaa1dcd-9b1b-42d3-8417-c392ee4ac69c,c847f7ff-4ec8-4711-b402-dbc889304ff0,82cd9…"
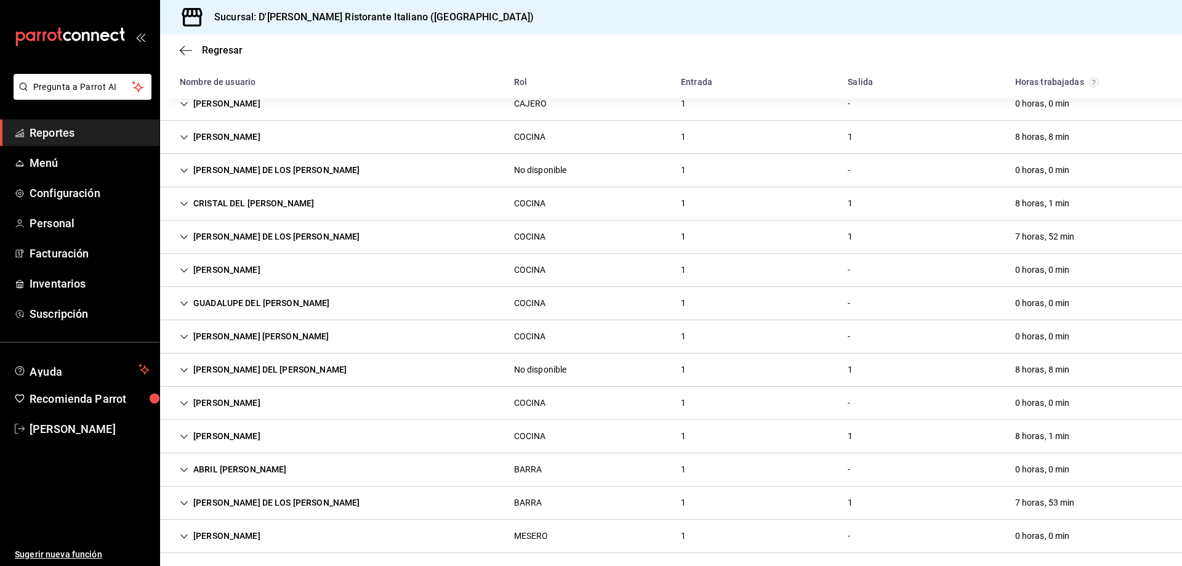
scroll to position [314, 0]
